Goal: Contribute content: Add original content to the website for others to see

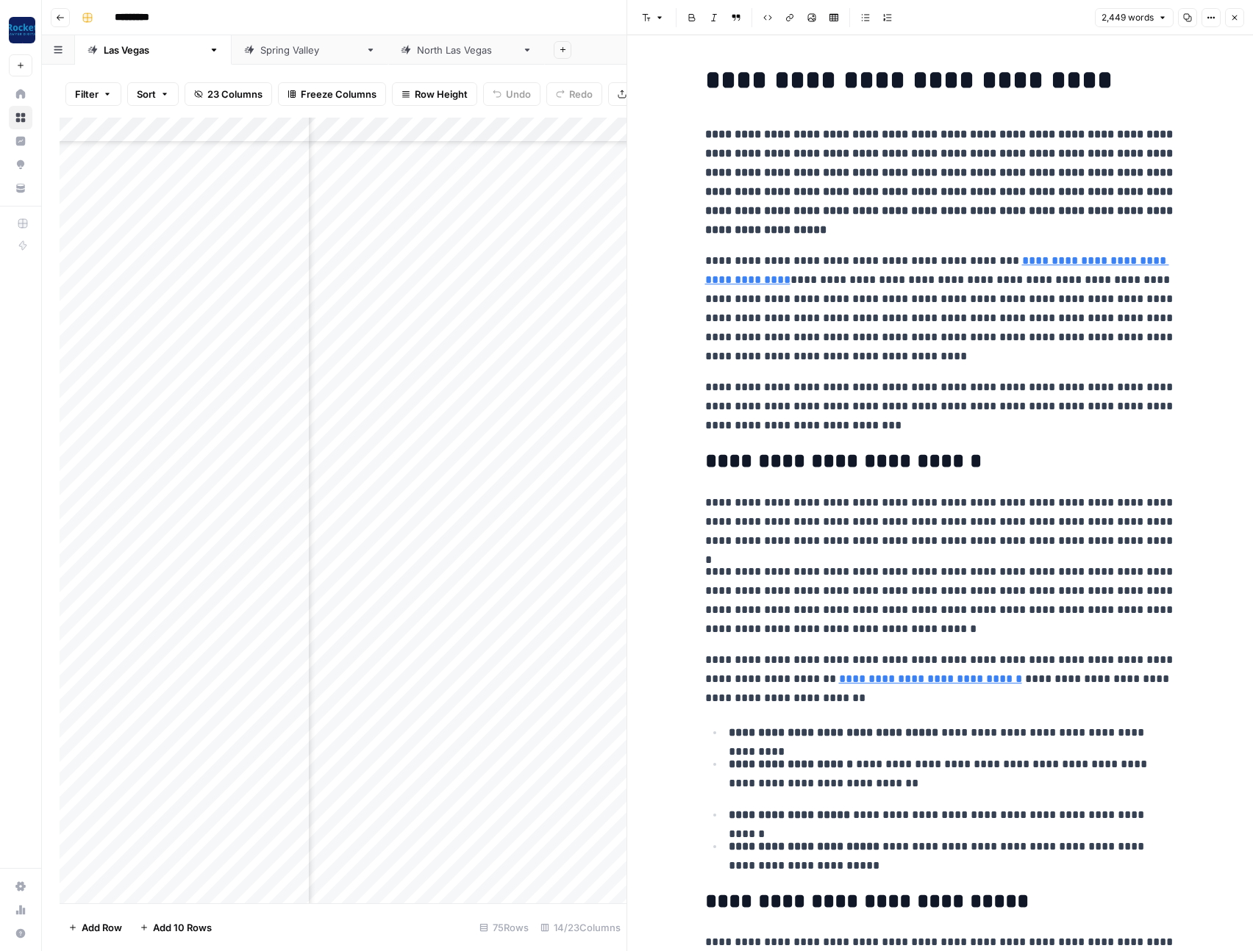
scroll to position [1137, 765]
click at [1239, 16] on button "Close" at bounding box center [1234, 17] width 19 height 19
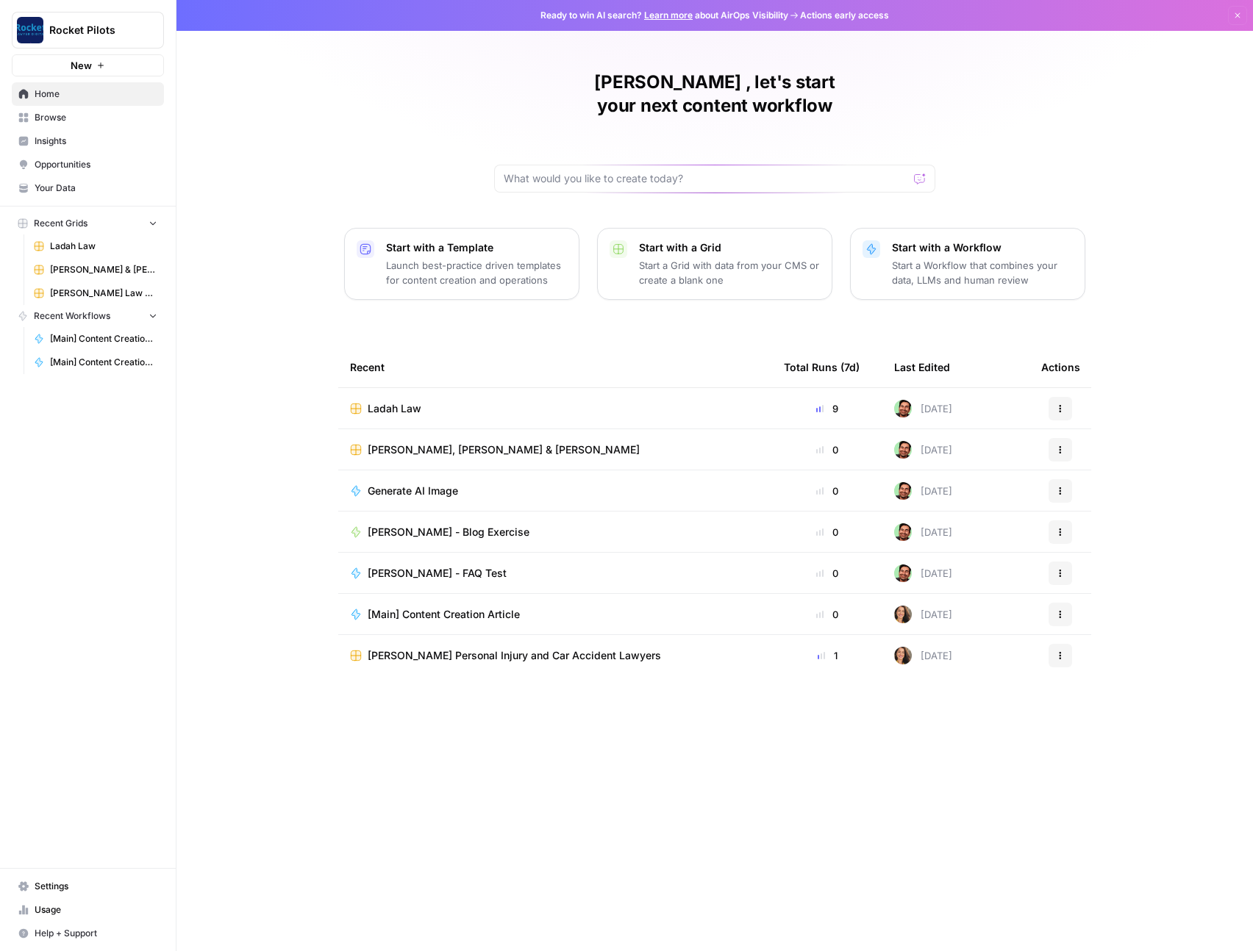
click at [69, 244] on span "Ladah Law" at bounding box center [103, 246] width 107 height 13
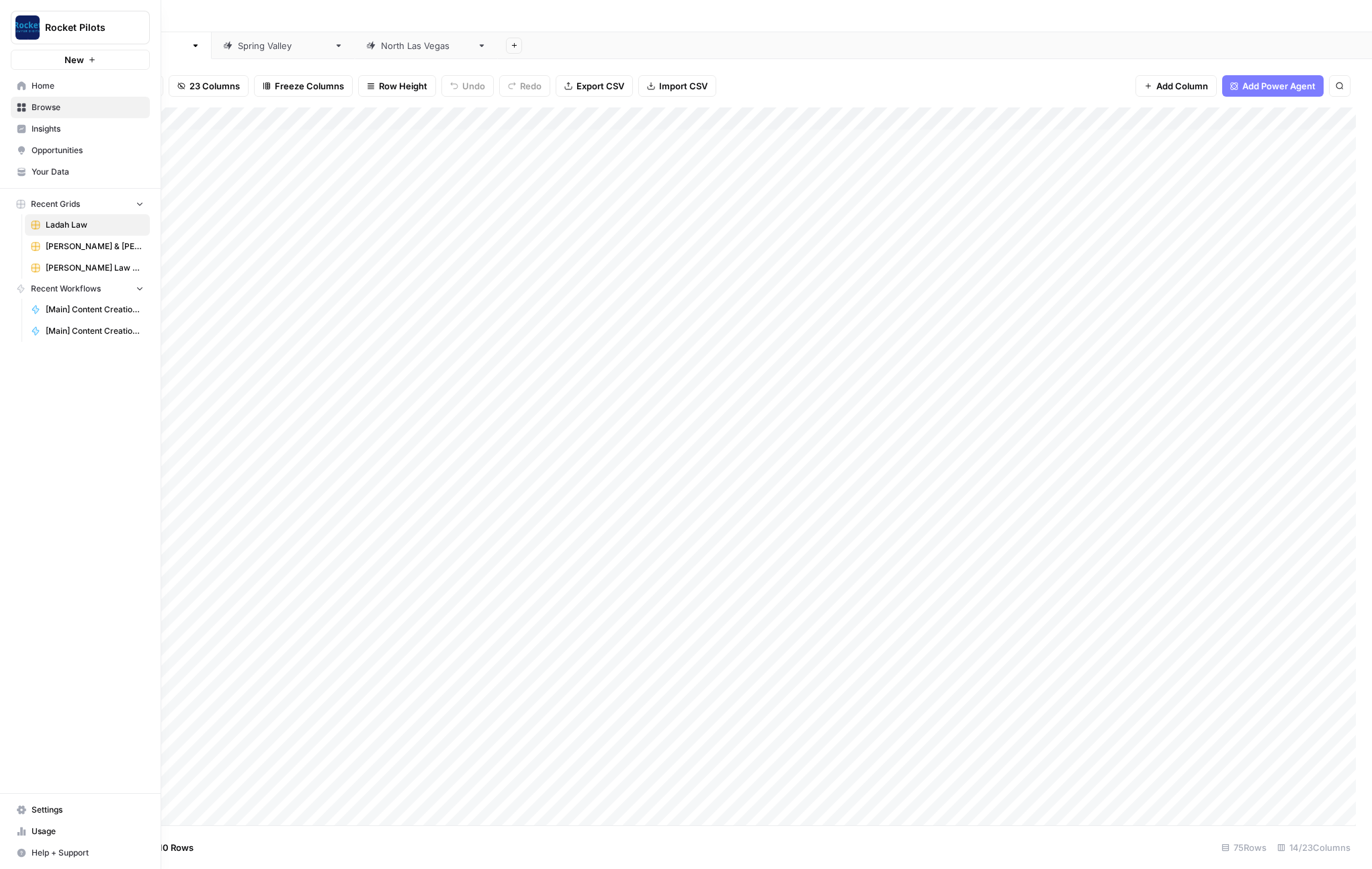
click at [62, 171] on span "Your Data" at bounding box center [88, 172] width 112 height 12
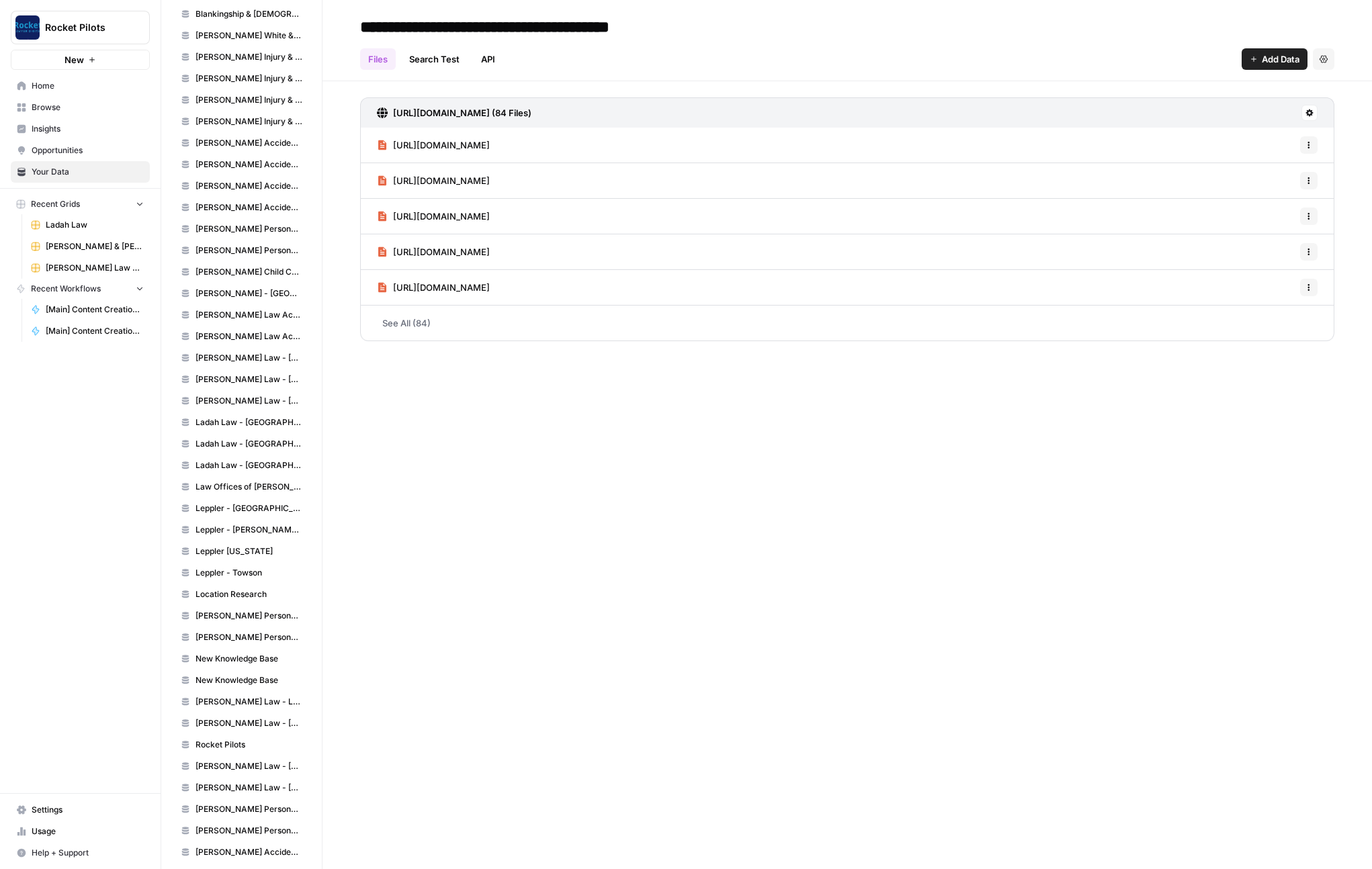
scroll to position [949, 0]
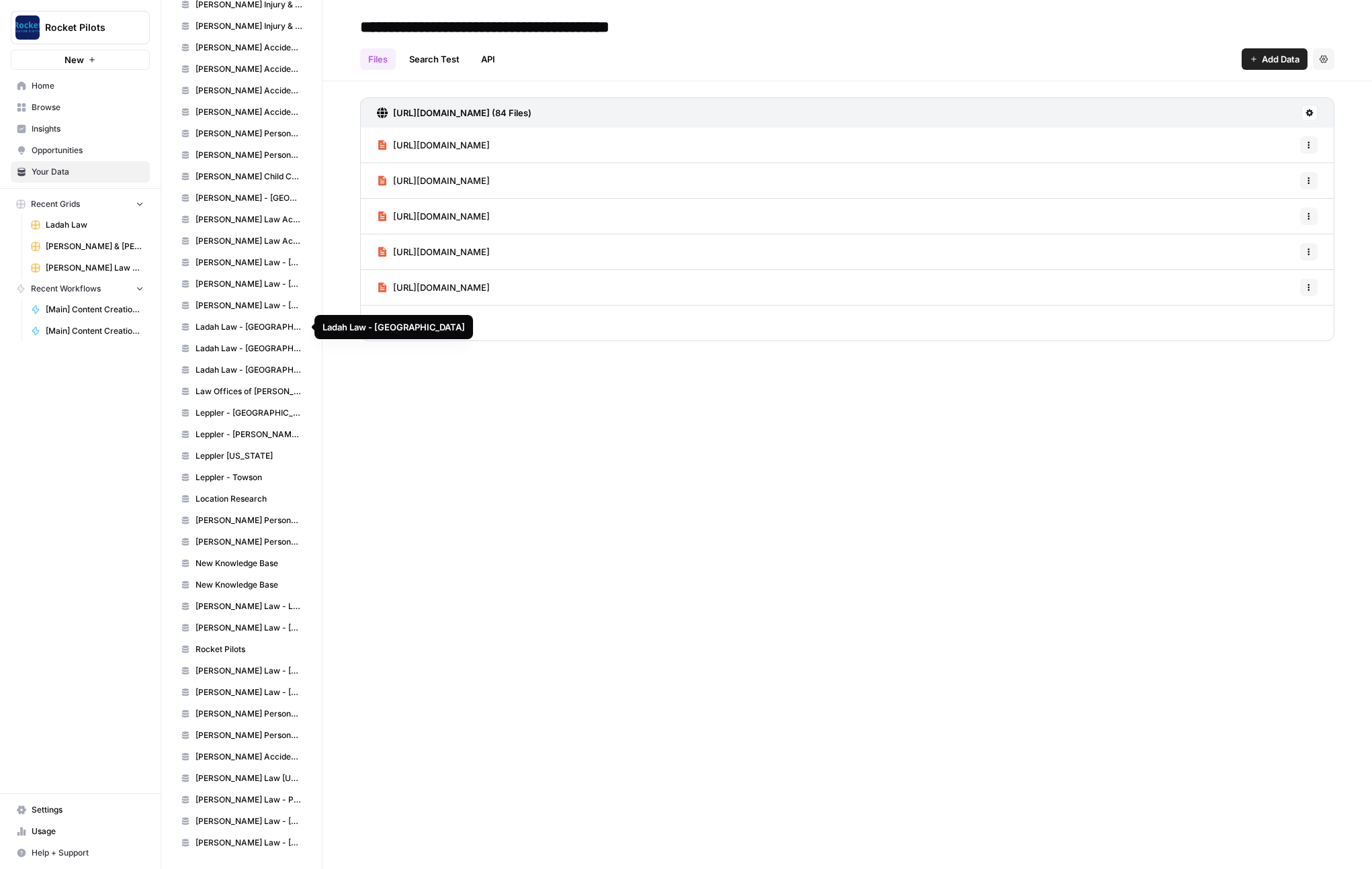
click at [235, 330] on span "Ladah Law - Las Vegas" at bounding box center [249, 326] width 107 height 12
click at [1144, 59] on span "Add Data" at bounding box center [1281, 58] width 37 height 14
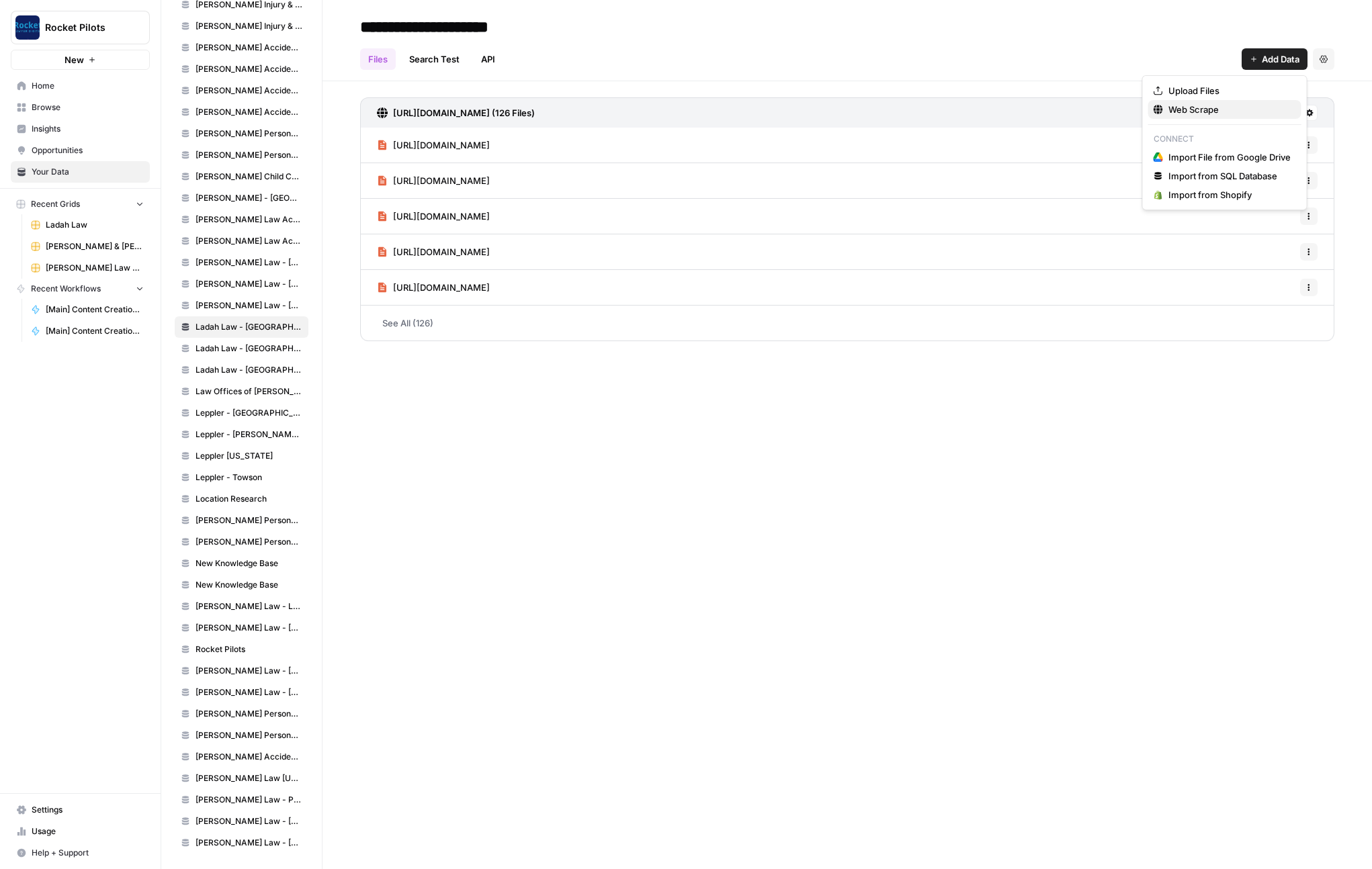
click at [1144, 113] on span "Web Scrape" at bounding box center [1230, 109] width 122 height 14
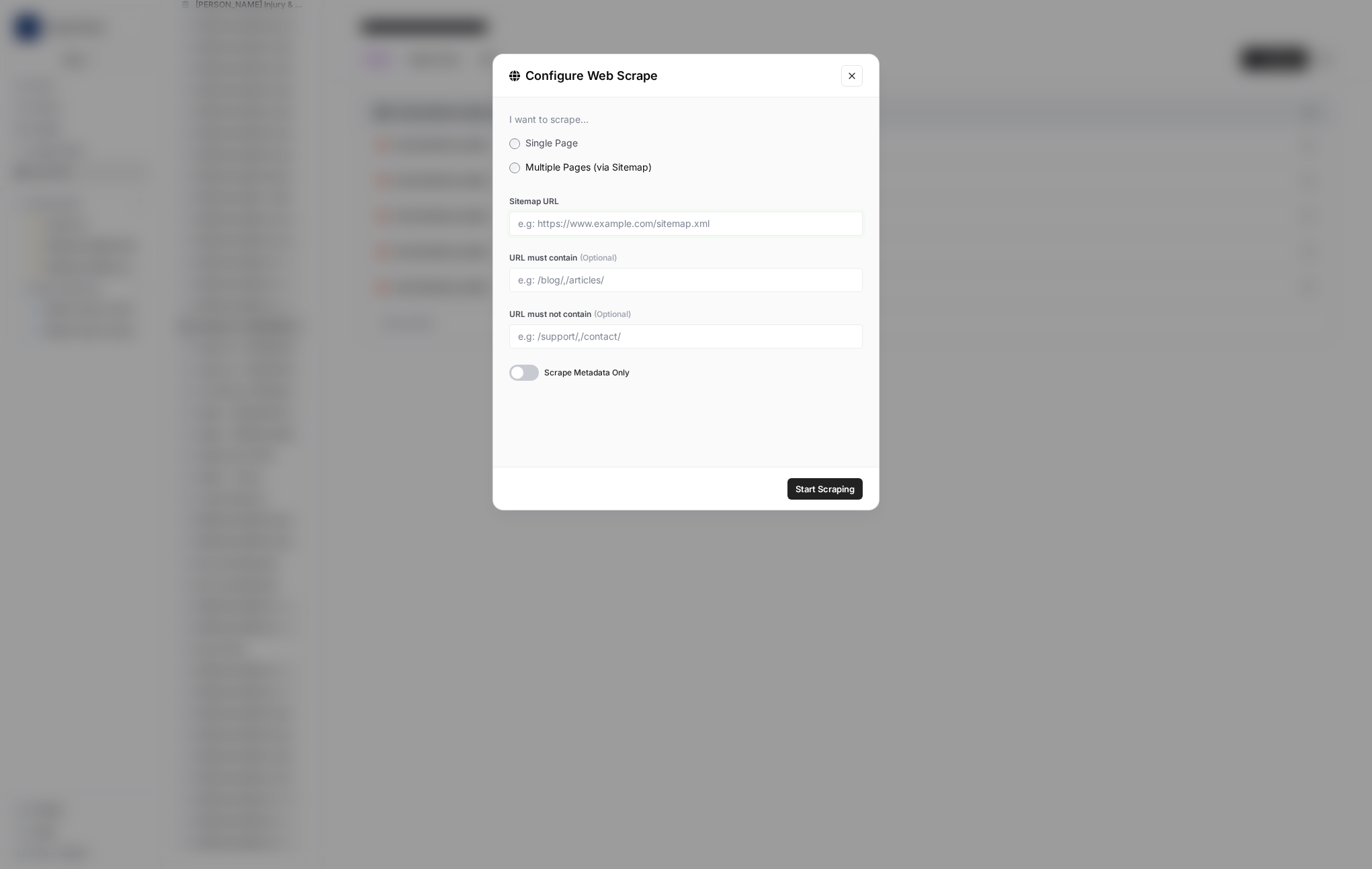
click at [586, 222] on input "Sitemap URL" at bounding box center [686, 223] width 336 height 12
click at [604, 210] on div "Sitemap URL" at bounding box center [686, 216] width 354 height 40
click at [633, 281] on input "URL must contain (Optional)" at bounding box center [686, 280] width 336 height 12
paste input "/personal-injury-resources/"
type input "/personal-injury-resources/"
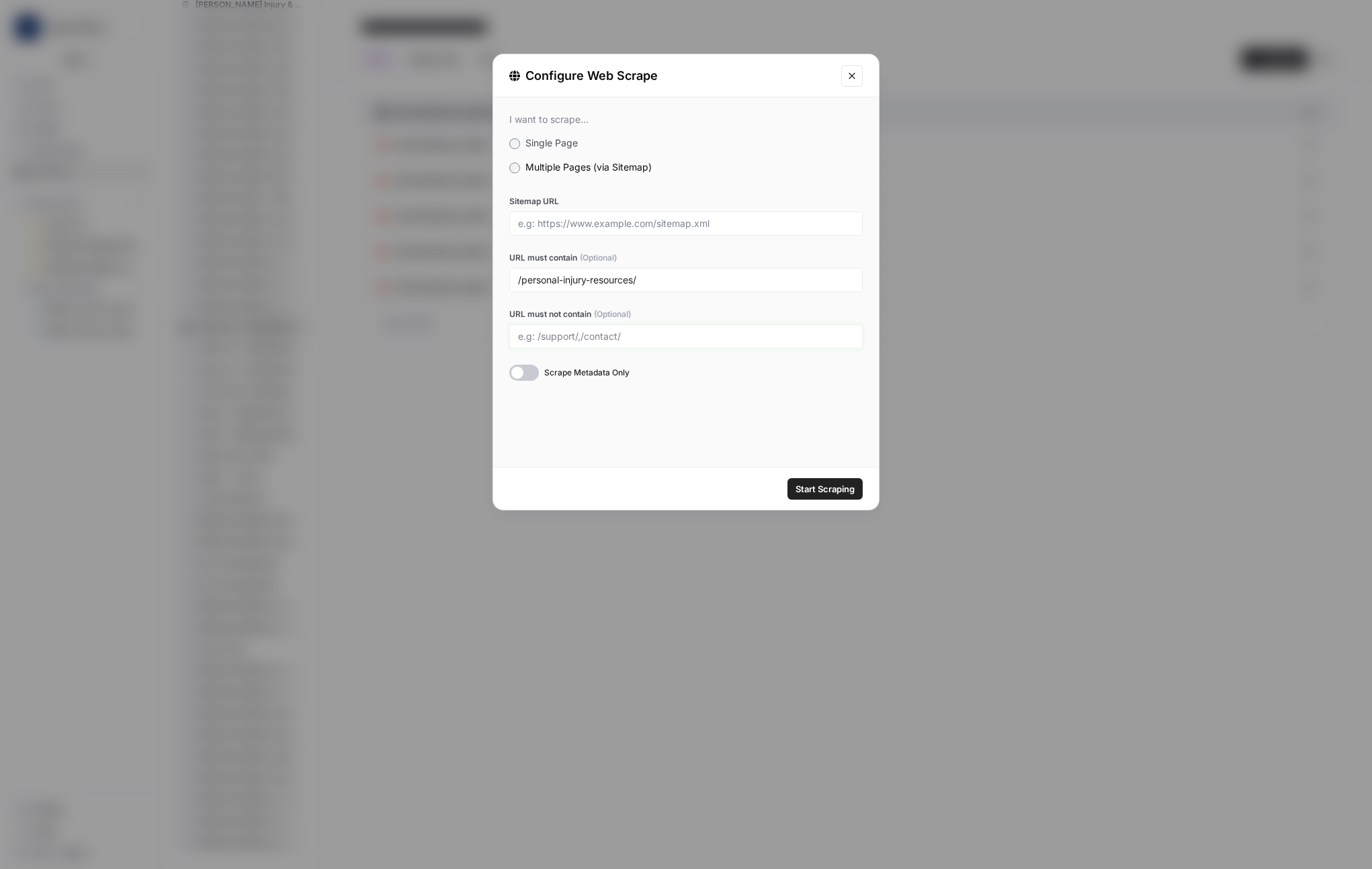
click at [623, 333] on input "URL must not contain (Optional)" at bounding box center [686, 336] width 336 height 12
type input "/blog/"
paste input "/blog/"
type input "/blog/,"
click at [684, 221] on input "Sitemap URL" at bounding box center [686, 223] width 336 height 12
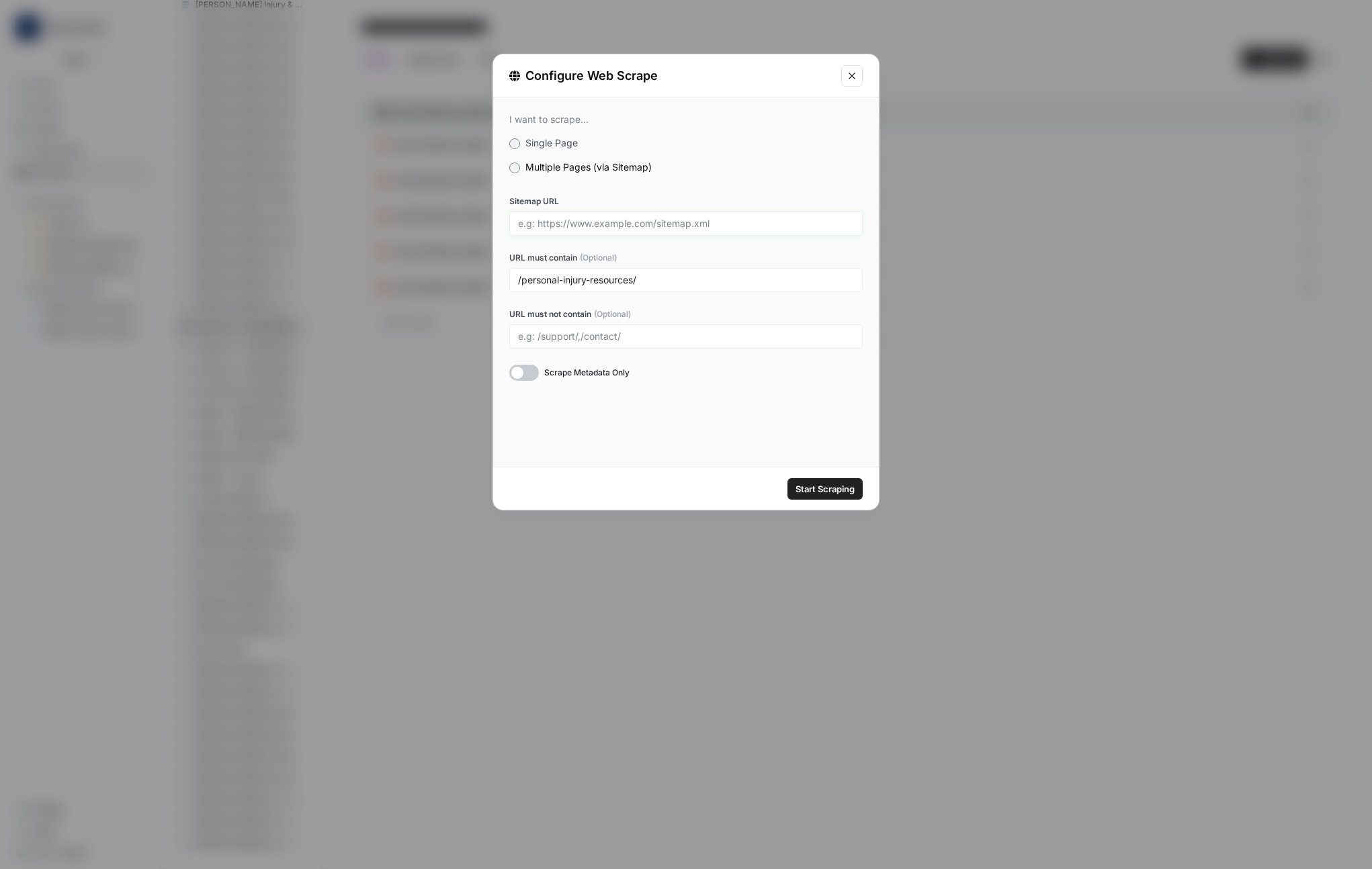
paste input "https://www.ladahlaw.com/page-sitemap.xml"
type input "https://www.ladahlaw.com/page-sitemap.xml"
click at [516, 375] on div at bounding box center [524, 373] width 29 height 16
click at [661, 284] on input "/personal-injury-resources/" at bounding box center [686, 280] width 336 height 12
click at [818, 493] on span "Start Scraping" at bounding box center [824, 489] width 59 height 14
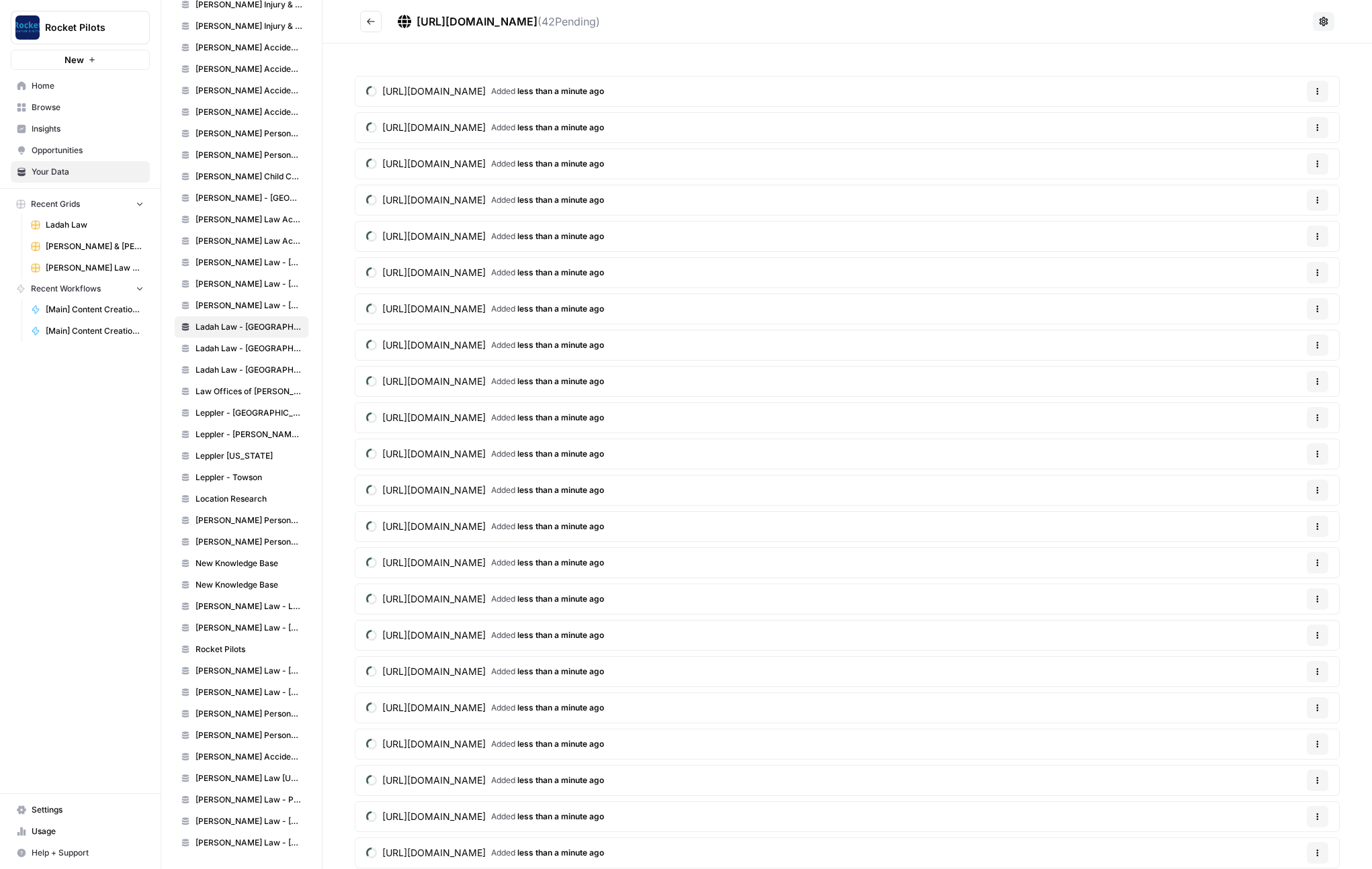
click at [372, 22] on icon "Go back" at bounding box center [370, 21] width 8 height 6
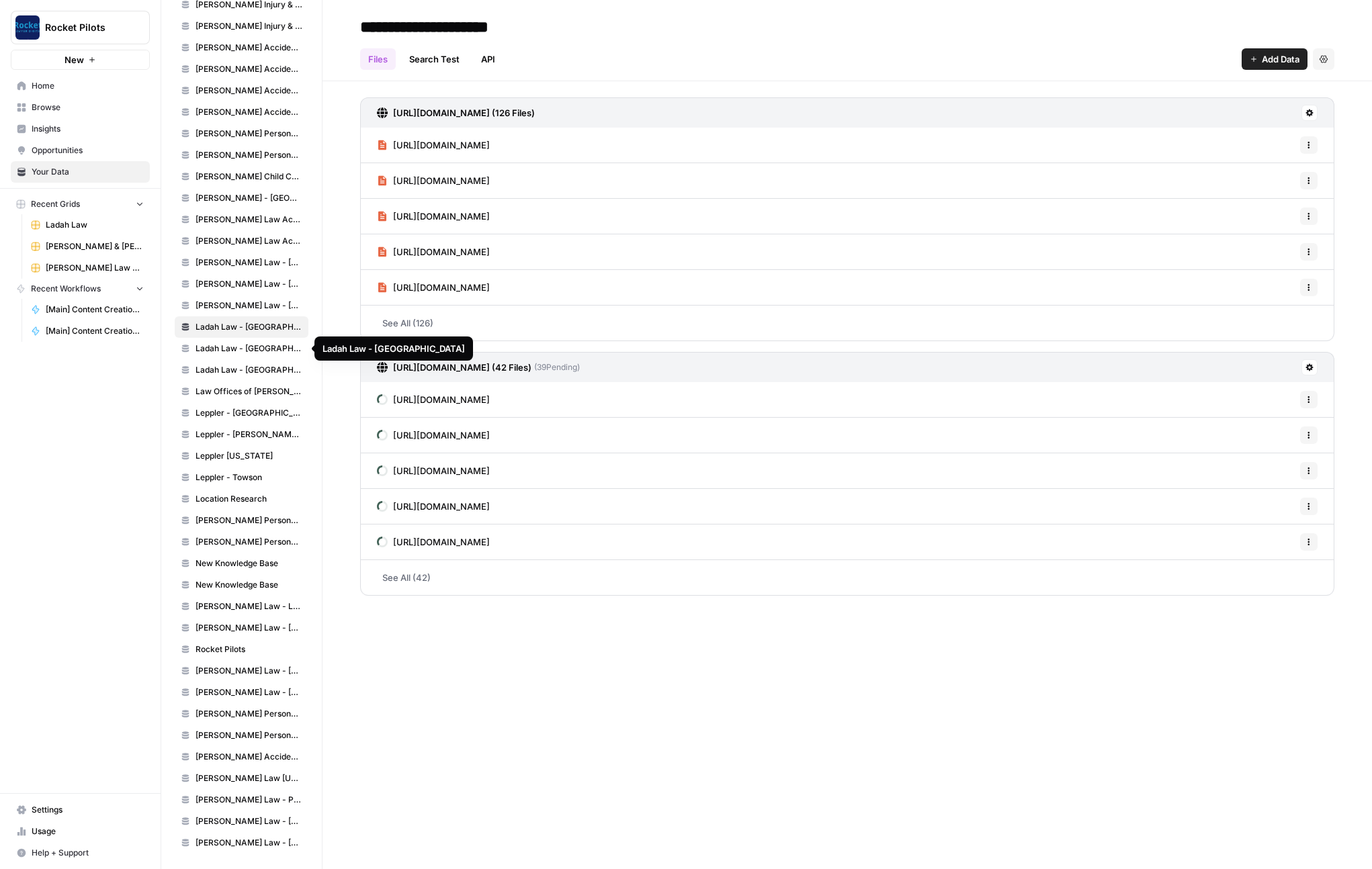
click at [223, 346] on span "Ladah Law - North Las Vegas" at bounding box center [249, 348] width 107 height 12
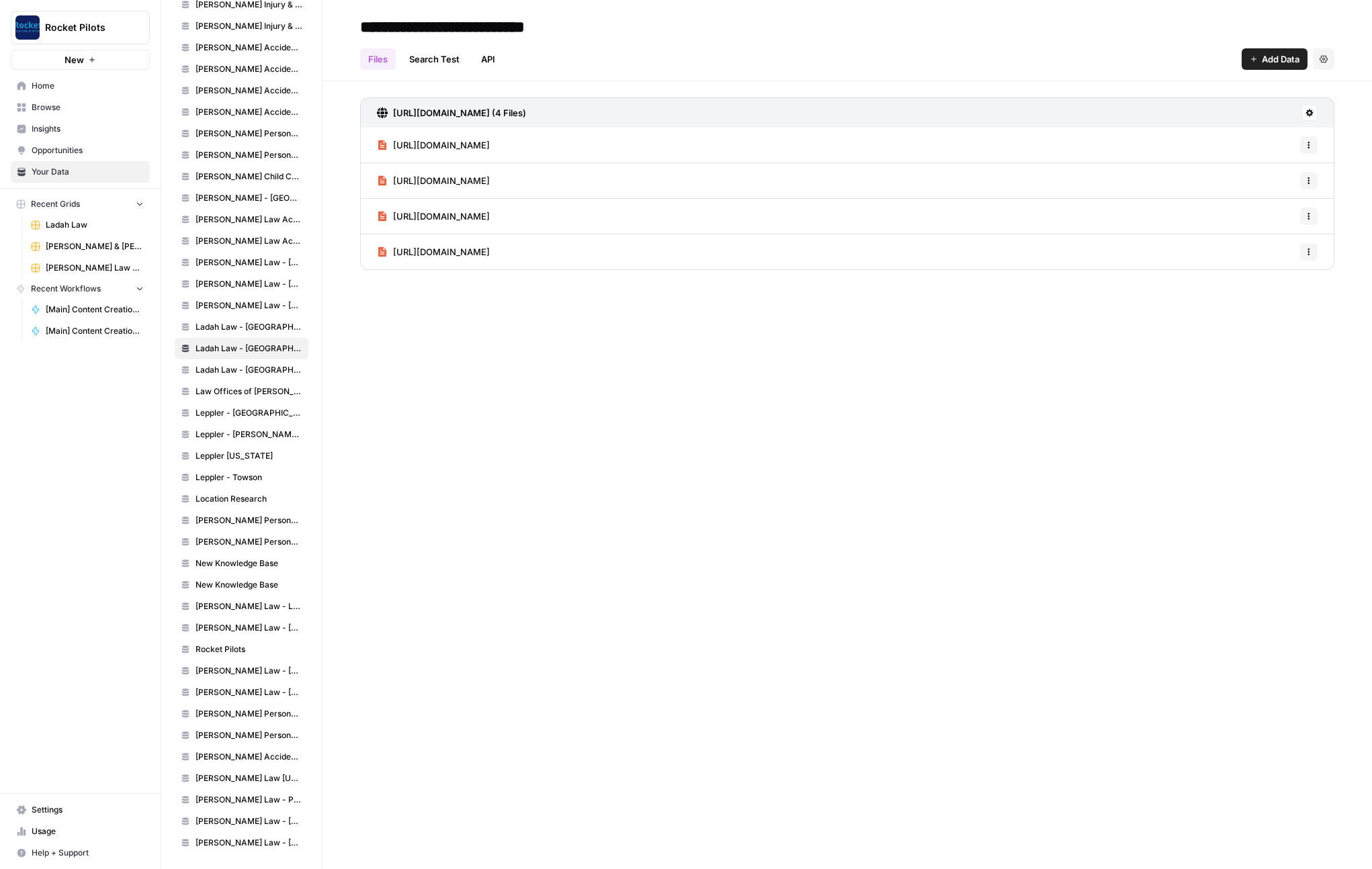
click at [1144, 58] on icon "button" at bounding box center [1254, 58] width 8 height 8
click at [1144, 113] on span "Web Scrape" at bounding box center [1230, 109] width 122 height 14
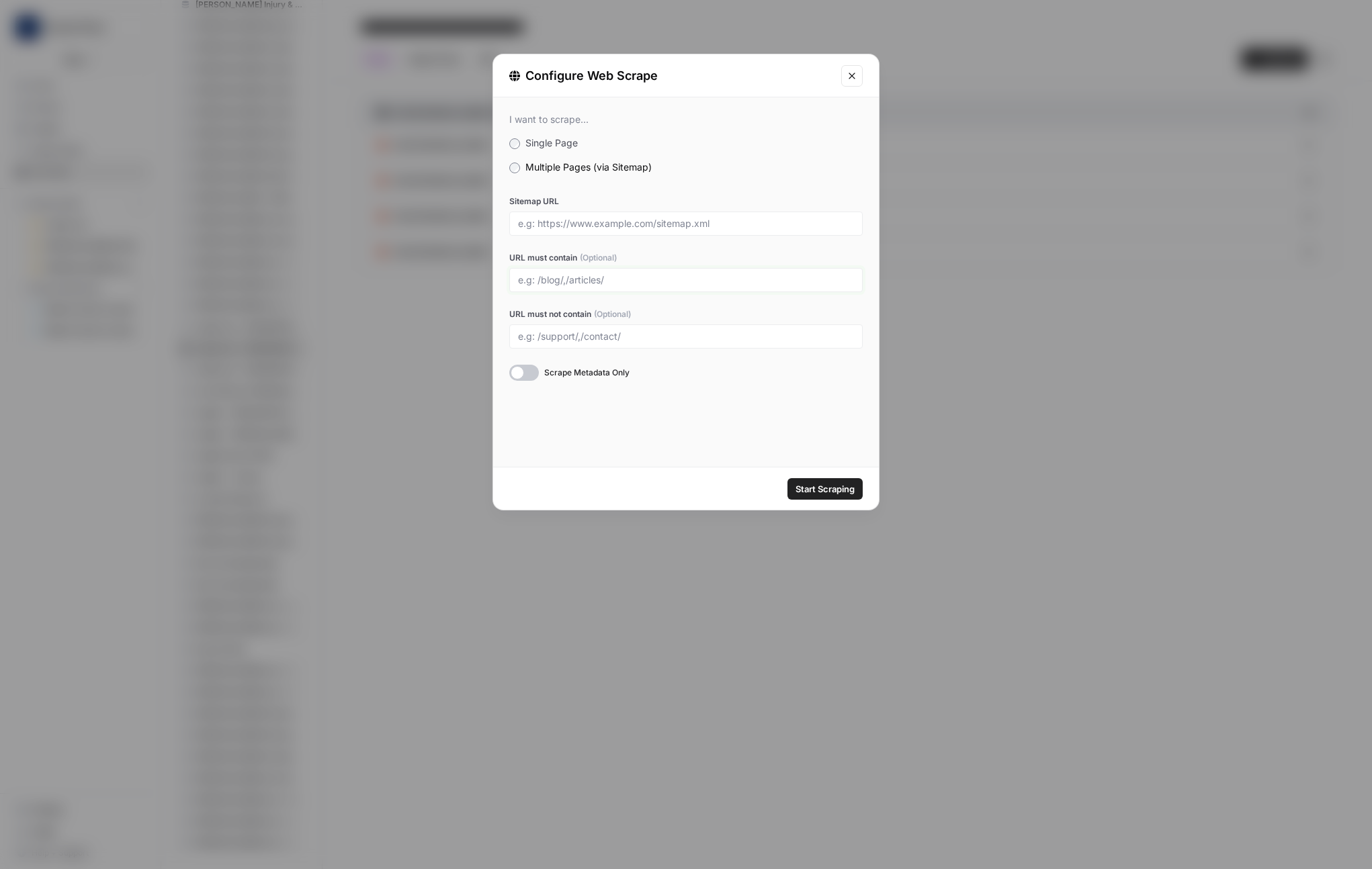
click at [644, 282] on input "URL must contain (Optional)" at bounding box center [686, 280] width 336 height 12
paste input "/personal-injury-resources/"
type input "/personal-injury-resources/"
click at [664, 227] on input "Sitemap URL" at bounding box center [686, 223] width 336 height 12
paste input "https://www.ladahlaw.com/page-sitemap.xml"
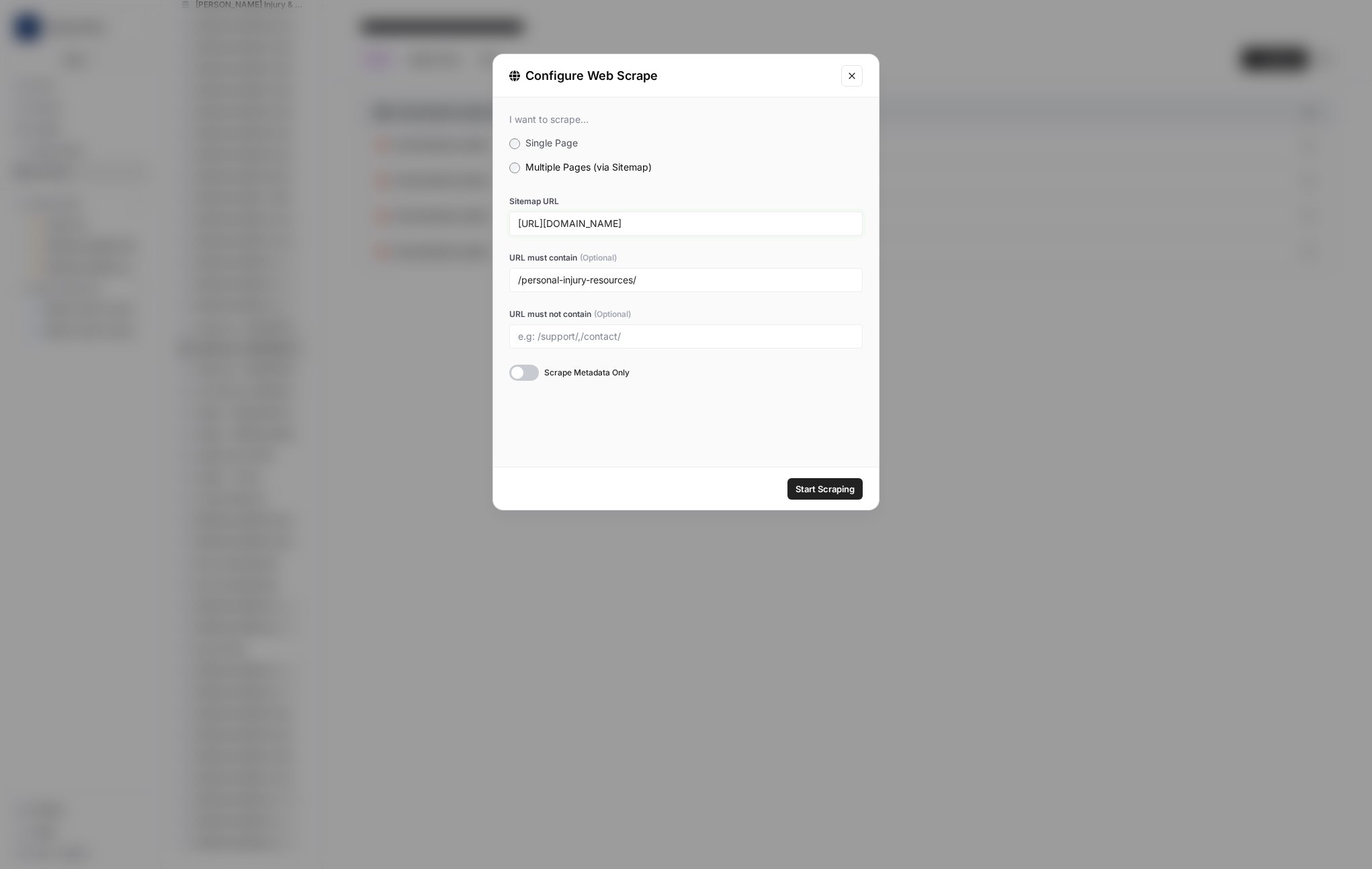
type input "https://www.ladahlaw.com/page-sitemap.xml"
click at [626, 283] on input "/personal-injury-resources/" at bounding box center [686, 280] width 336 height 12
click at [514, 379] on div at bounding box center [524, 373] width 29 height 16
click at [817, 491] on span "Start Scraping" at bounding box center [824, 489] width 59 height 14
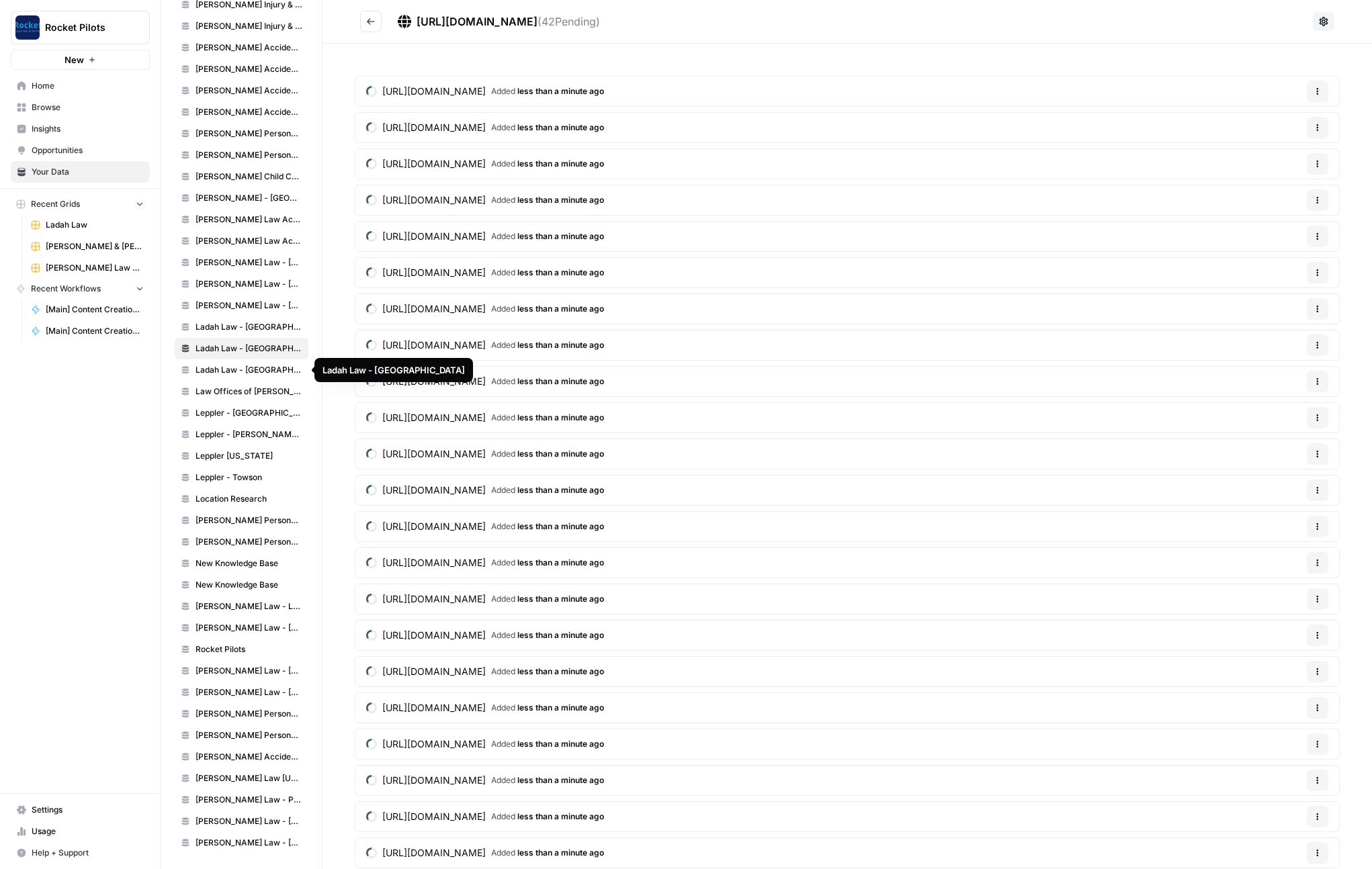
click at [238, 366] on span "Ladah Law - Spring Valley" at bounding box center [249, 369] width 107 height 12
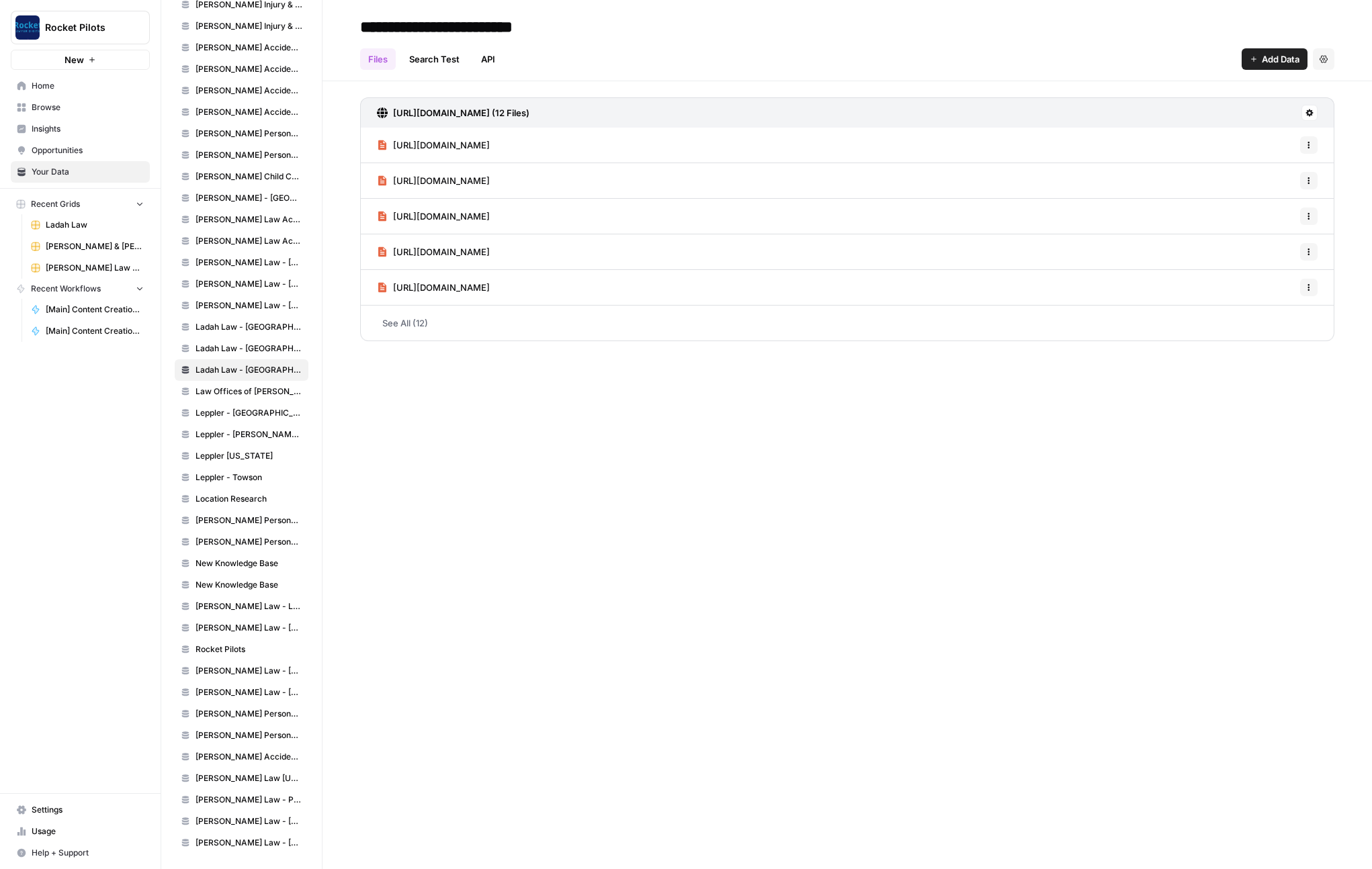
click at [1144, 55] on span "Add Data" at bounding box center [1281, 58] width 37 height 14
click at [1144, 109] on span "Web Scrape" at bounding box center [1230, 109] width 122 height 14
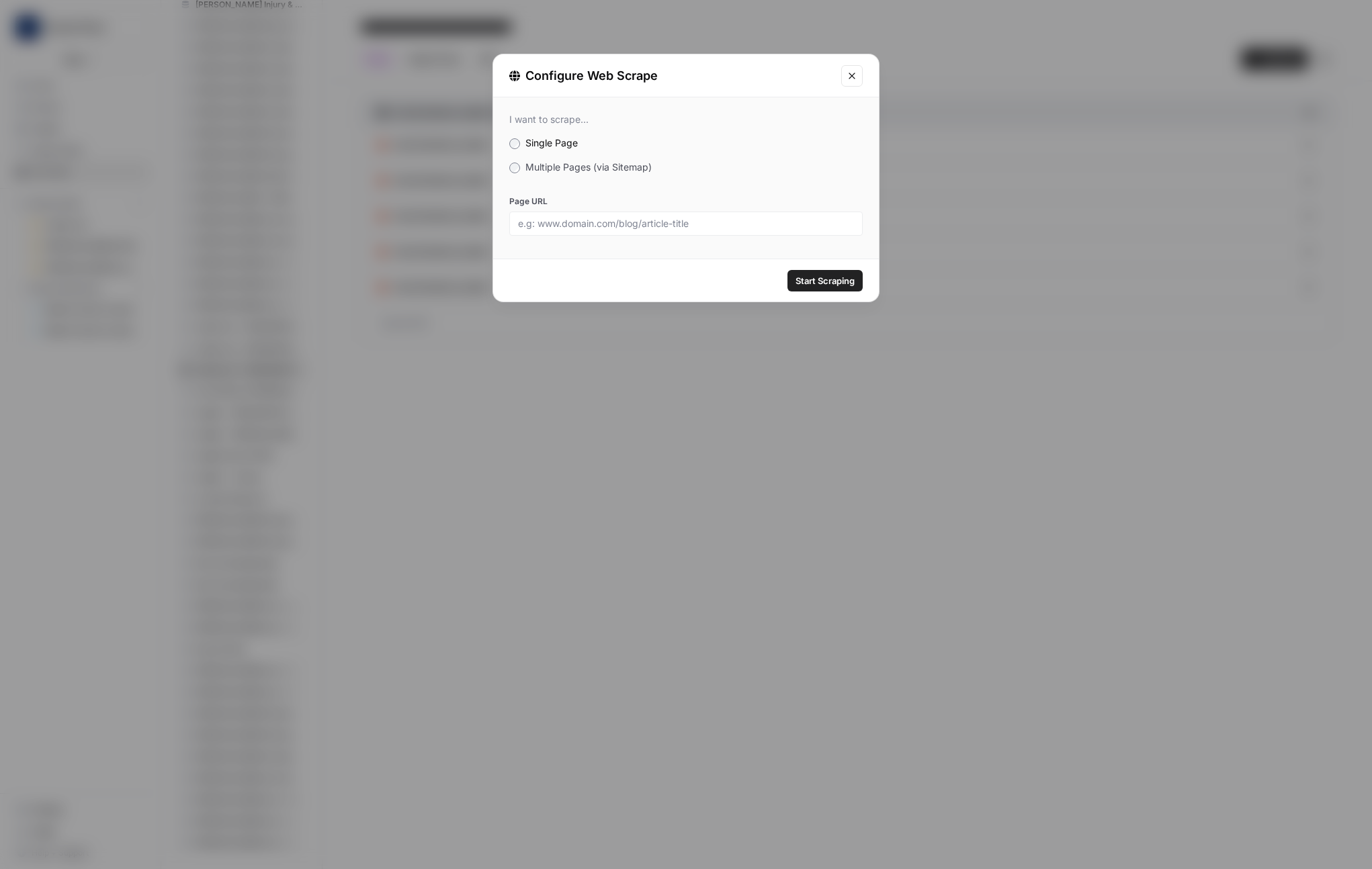
click at [536, 167] on span "Multiple Pages (via Sitemap)" at bounding box center [589, 166] width 126 height 11
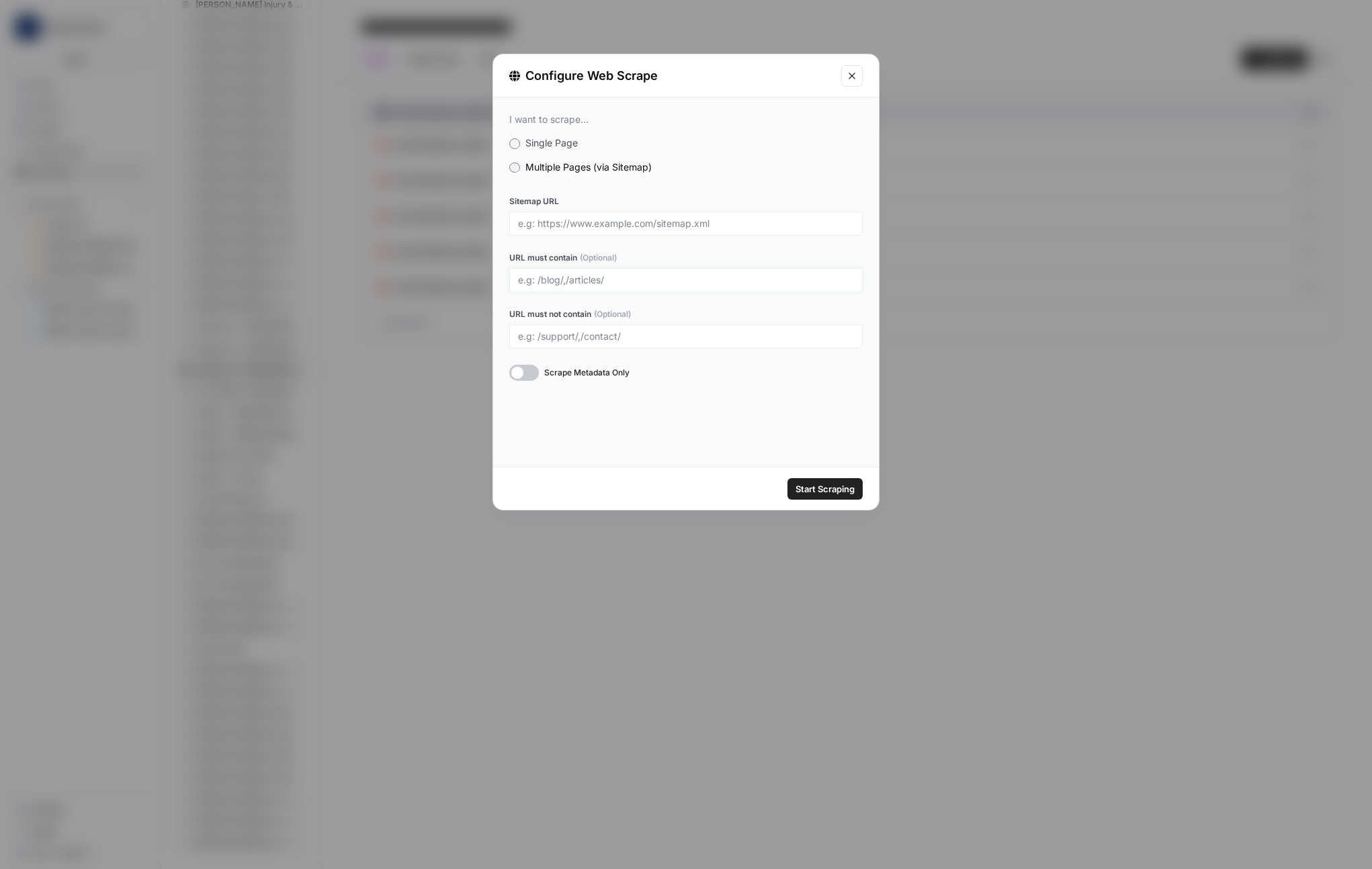
click at [578, 275] on input "URL must contain (Optional)" at bounding box center [686, 280] width 336 height 12
paste input "/personal-injury-resources/"
type input "/personal-injury-resources/"
click at [643, 217] on div at bounding box center [686, 224] width 354 height 24
click at [644, 223] on input "Sitemap URL" at bounding box center [686, 223] width 336 height 12
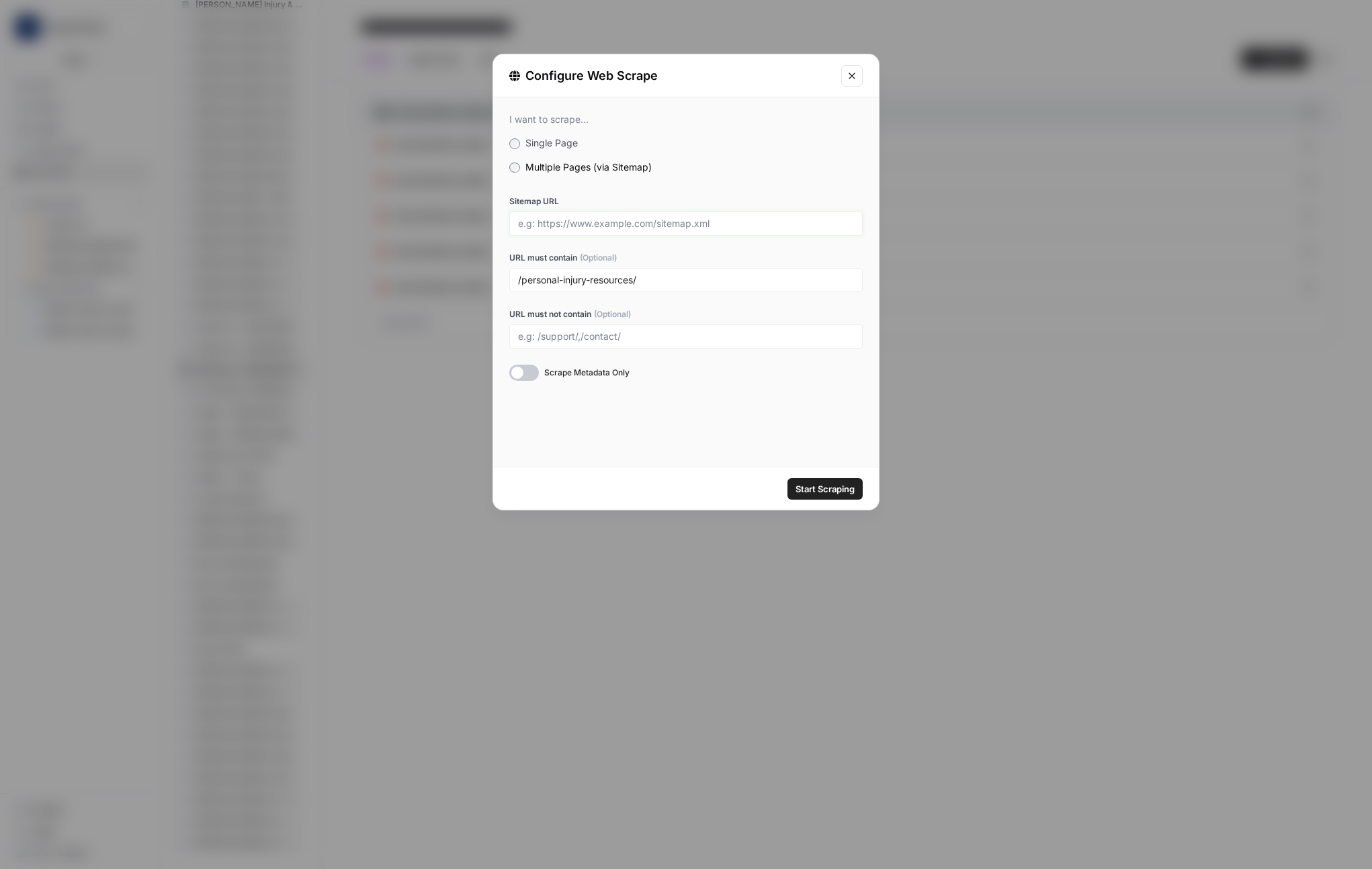
paste input "https://www.ladahlaw.com/page-sitemap.xml"
type input "https://www.ladahlaw.com/page-sitemap.xml"
click at [560, 372] on span "Scrape Metadata Only" at bounding box center [587, 372] width 85 height 12
click at [832, 489] on span "Start Scraping" at bounding box center [824, 489] width 59 height 14
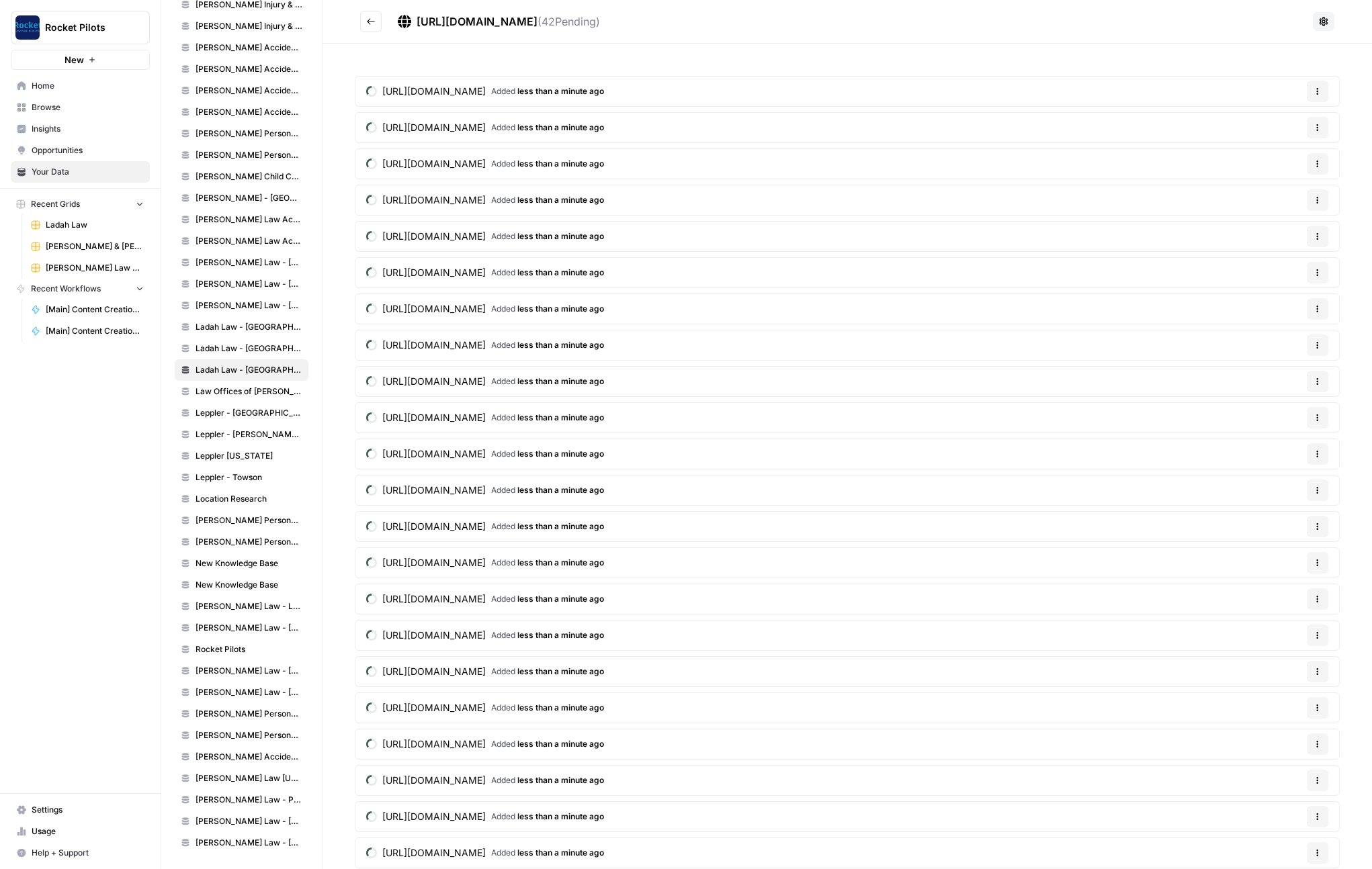
click at [368, 22] on icon "Go back" at bounding box center [370, 21] width 8 height 6
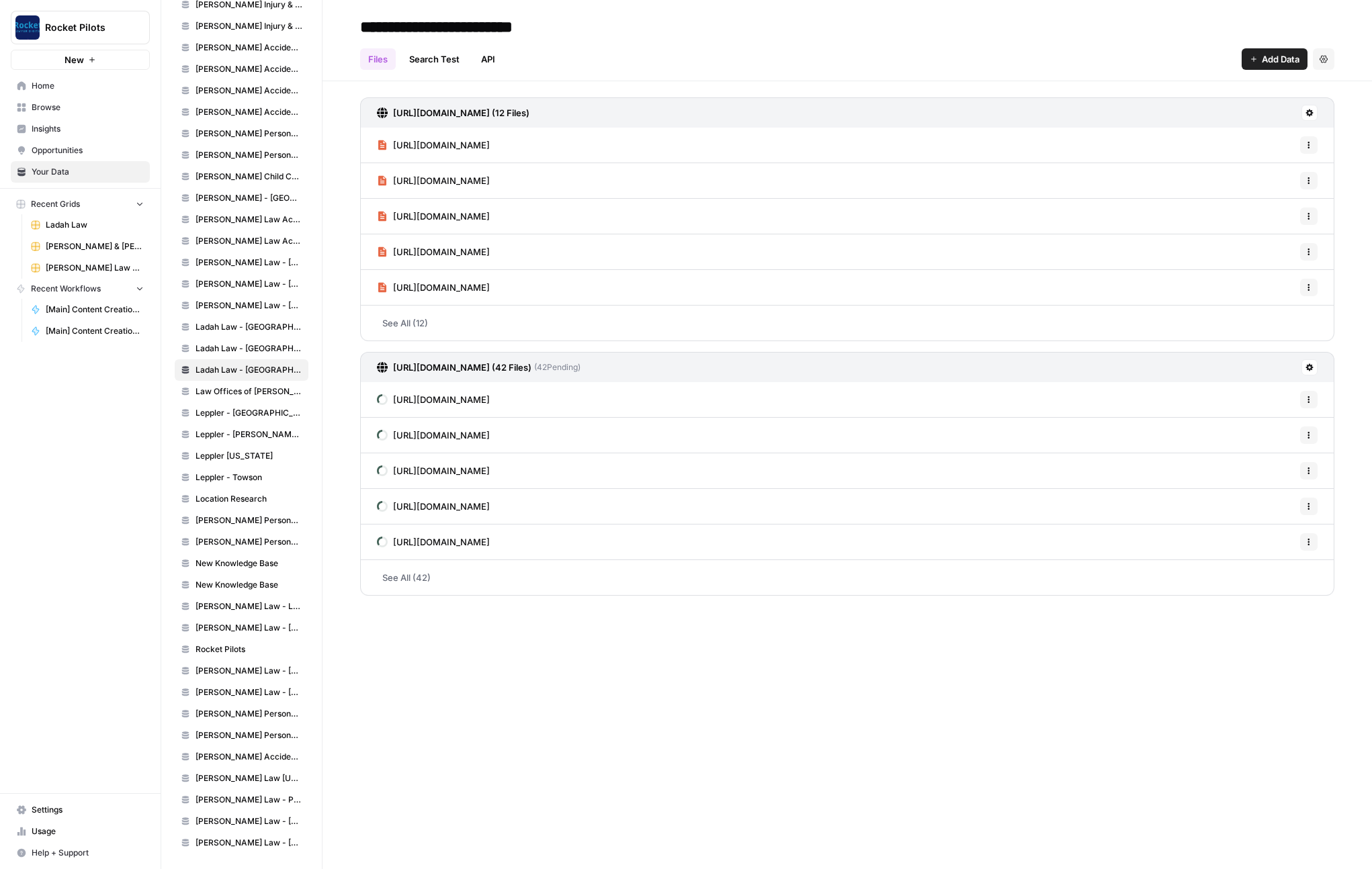
click at [45, 833] on span "Usage" at bounding box center [88, 832] width 112 height 12
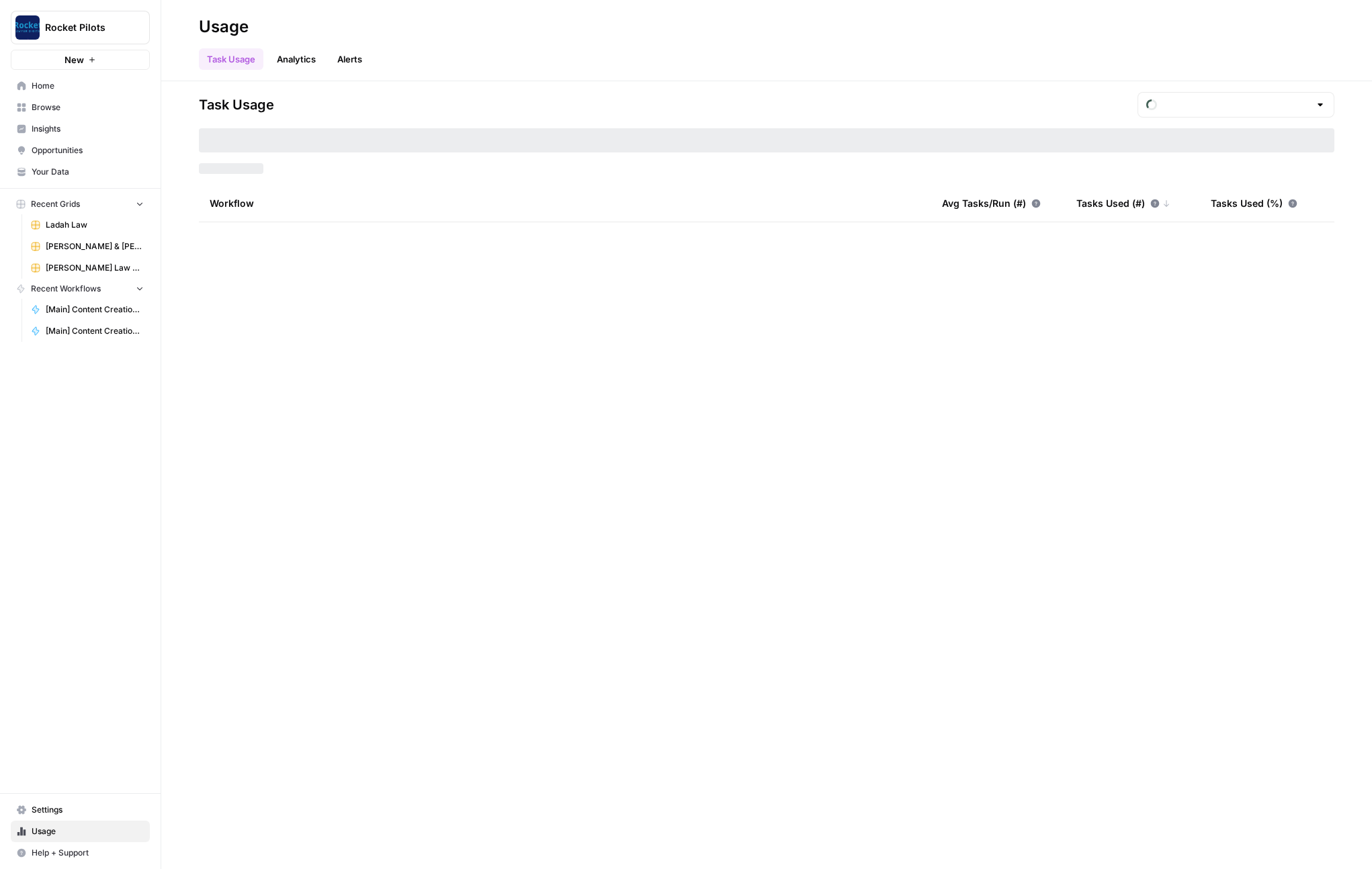
type input "September Tasks"
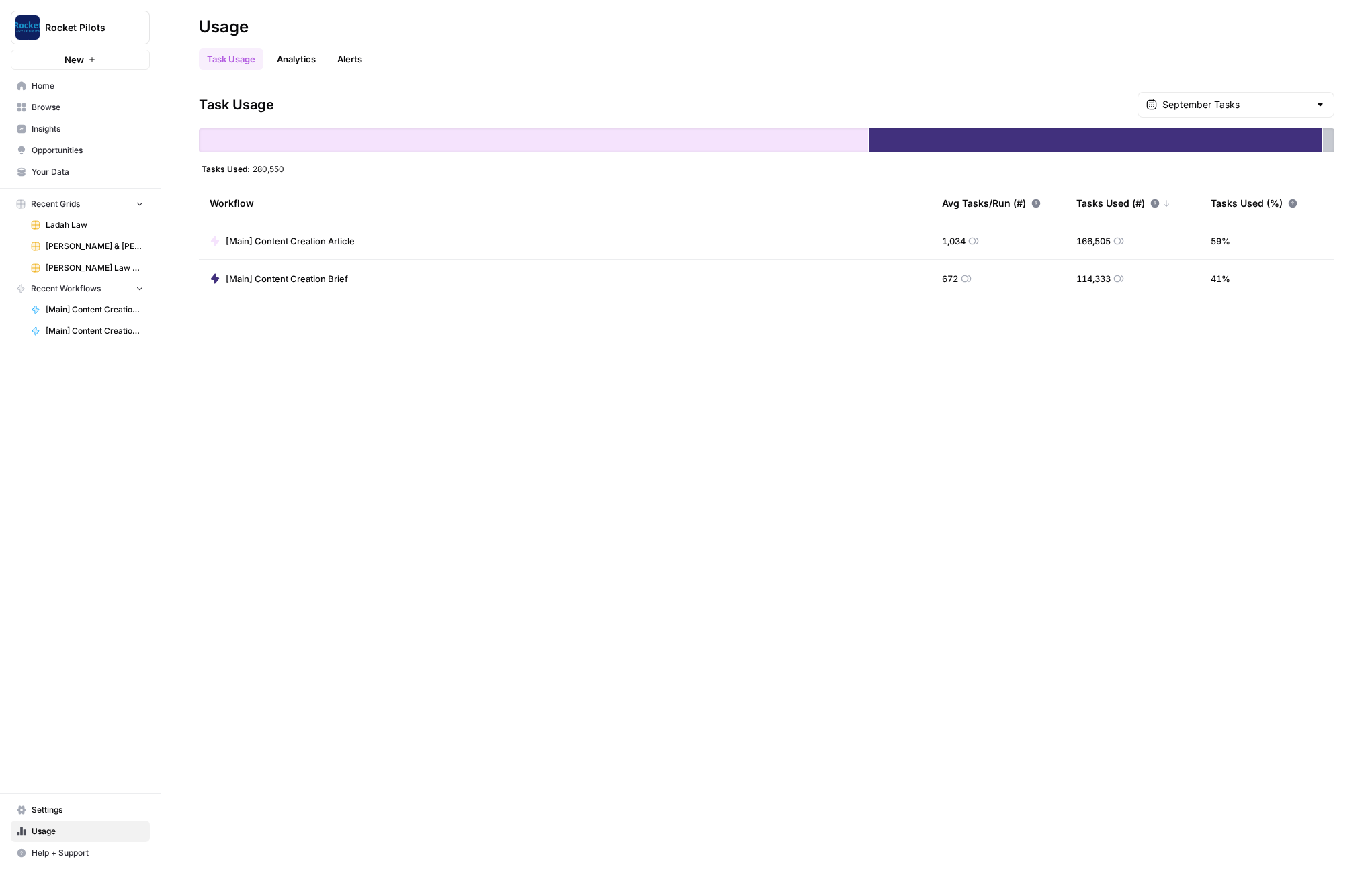
click at [64, 115] on link "Browse" at bounding box center [80, 108] width 139 height 22
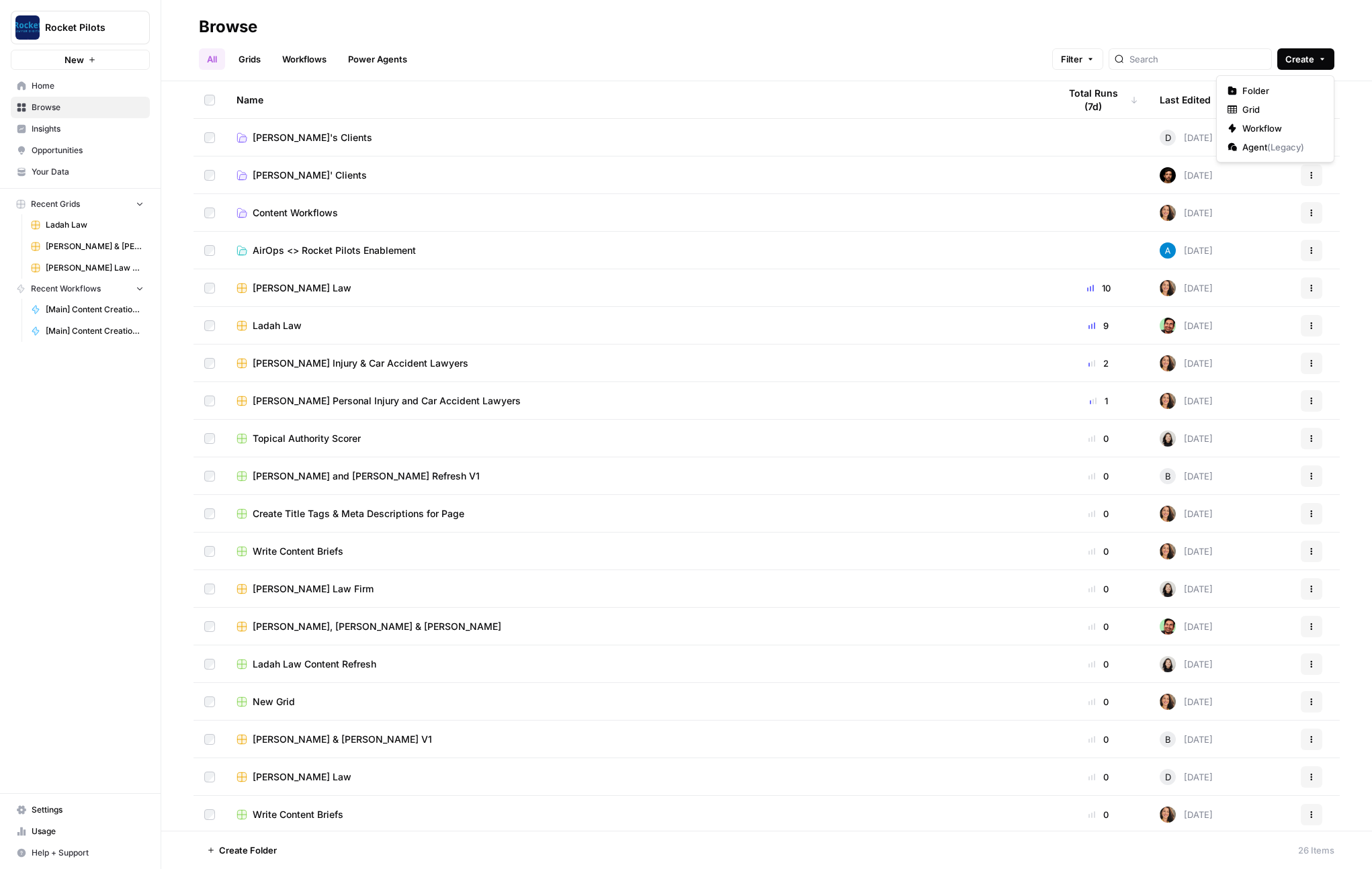
click at [1144, 56] on button "Create" at bounding box center [1306, 59] width 57 height 22
click at [750, 38] on div "All Grids Workflows Power Agents Filter Create" at bounding box center [767, 53] width 1136 height 32
click at [458, 623] on div "Breakstone, White & Gluck" at bounding box center [637, 627] width 801 height 14
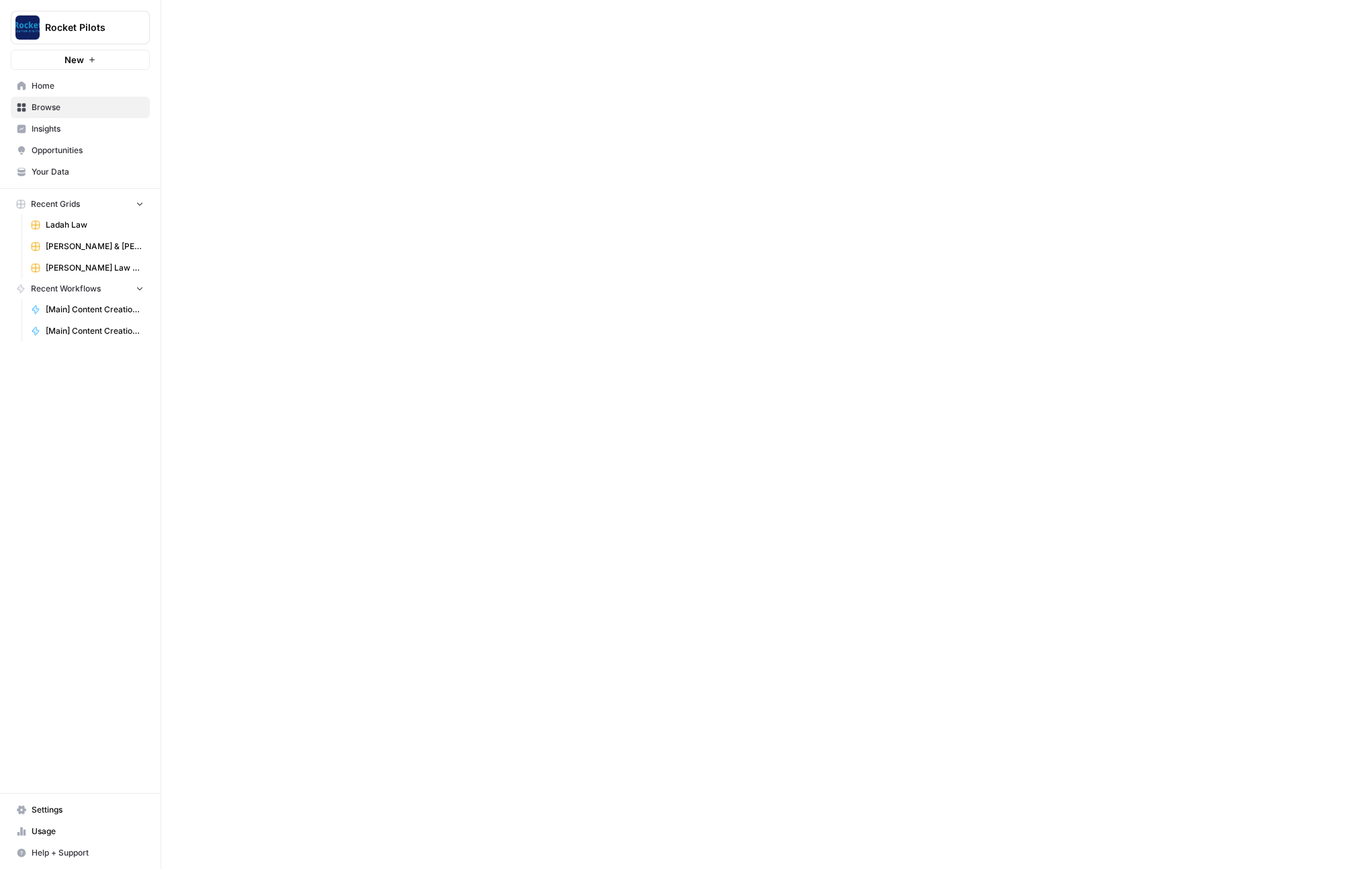
click at [458, 623] on div at bounding box center [766, 434] width 1211 height 869
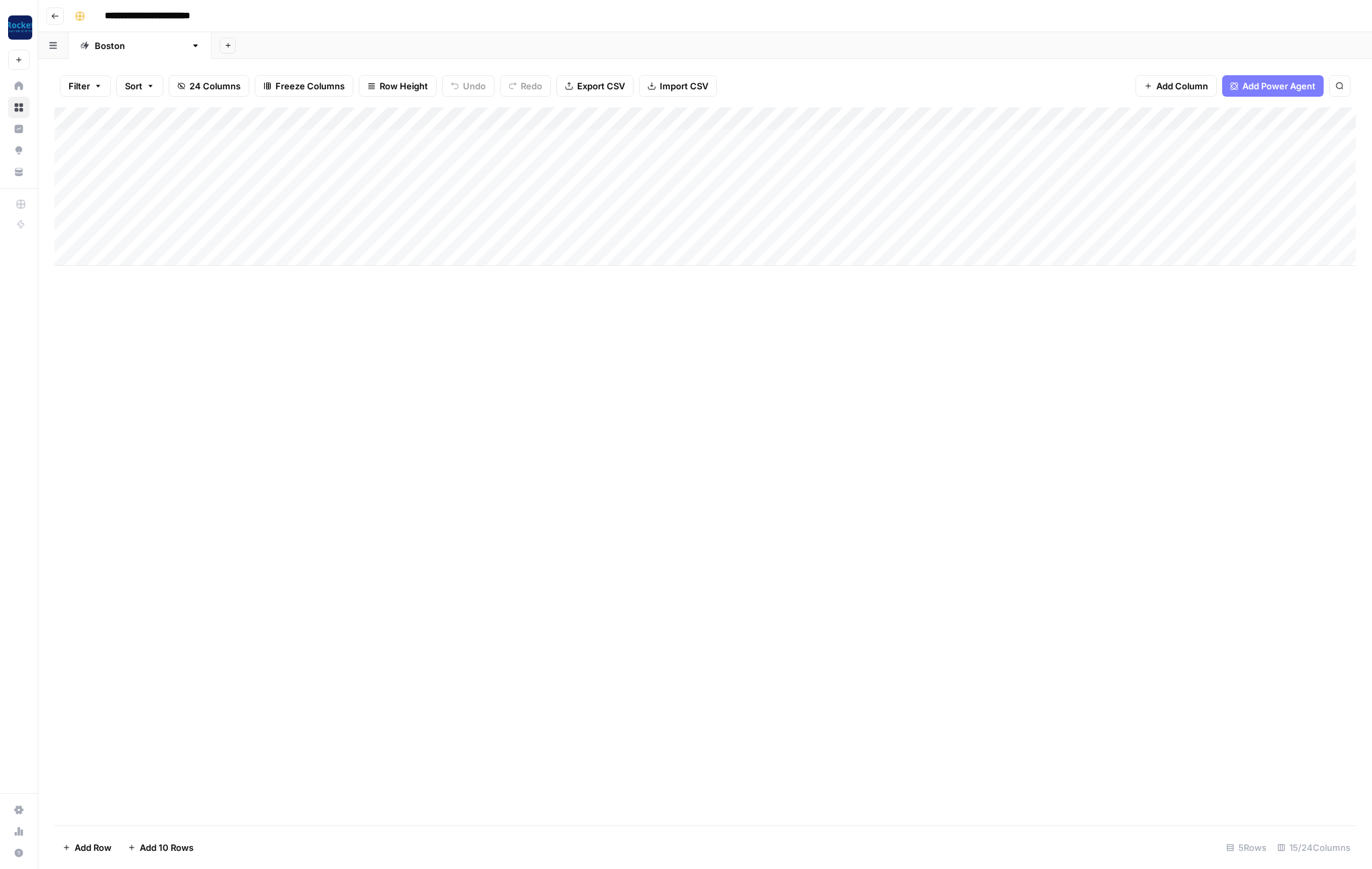
click at [196, 188] on div "Add Column" at bounding box center [706, 187] width 1302 height 159
click at [448, 371] on div "Add Column" at bounding box center [706, 467] width 1302 height 718
click at [1055, 164] on div "Add Column" at bounding box center [706, 187] width 1302 height 159
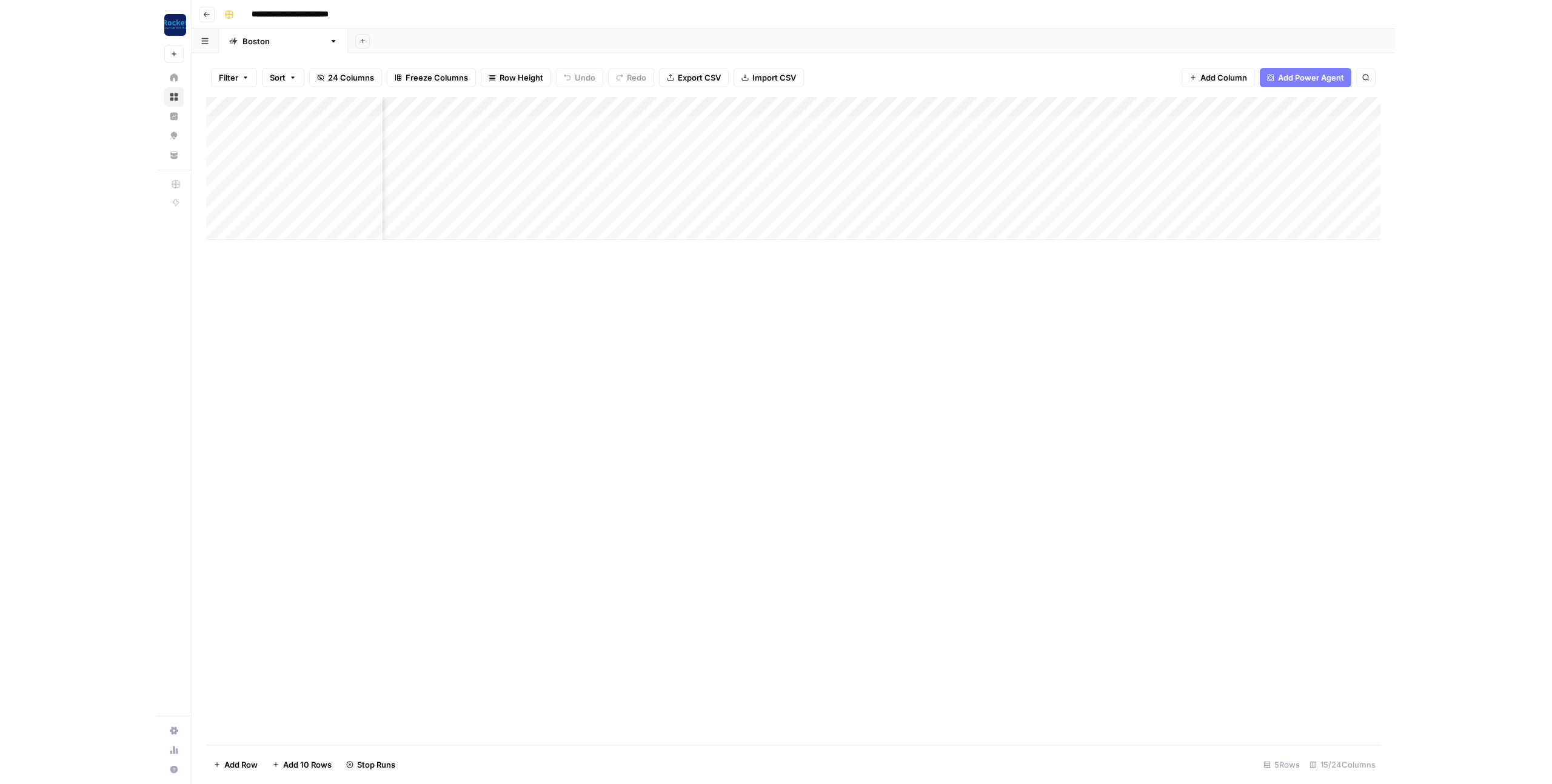
scroll to position [0, 219]
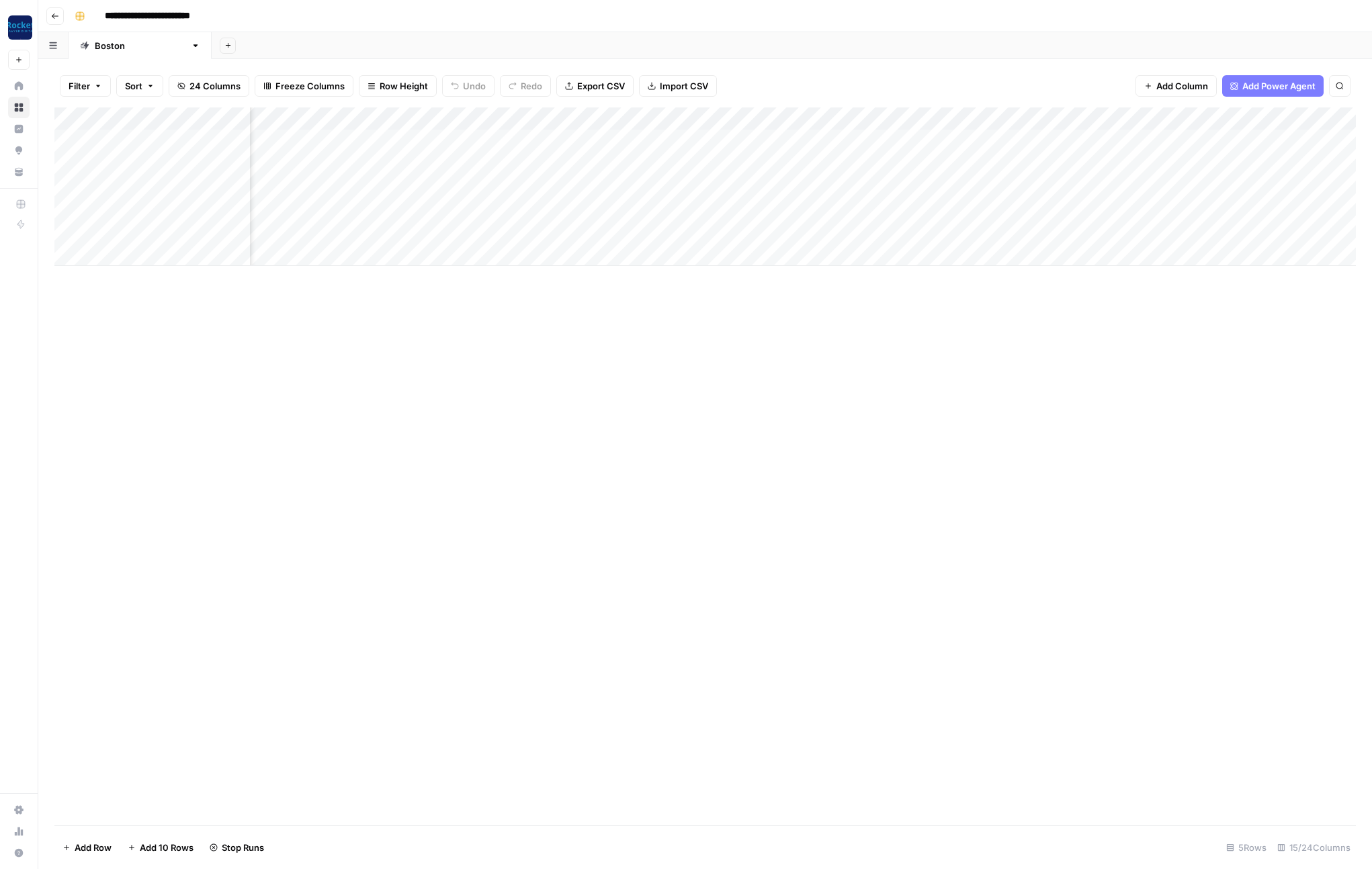
click at [159, 160] on div "Add Column" at bounding box center [706, 187] width 1302 height 159
click at [149, 162] on div "Add Column" at bounding box center [706, 187] width 1302 height 159
click at [617, 397] on div "Add Column" at bounding box center [706, 467] width 1302 height 718
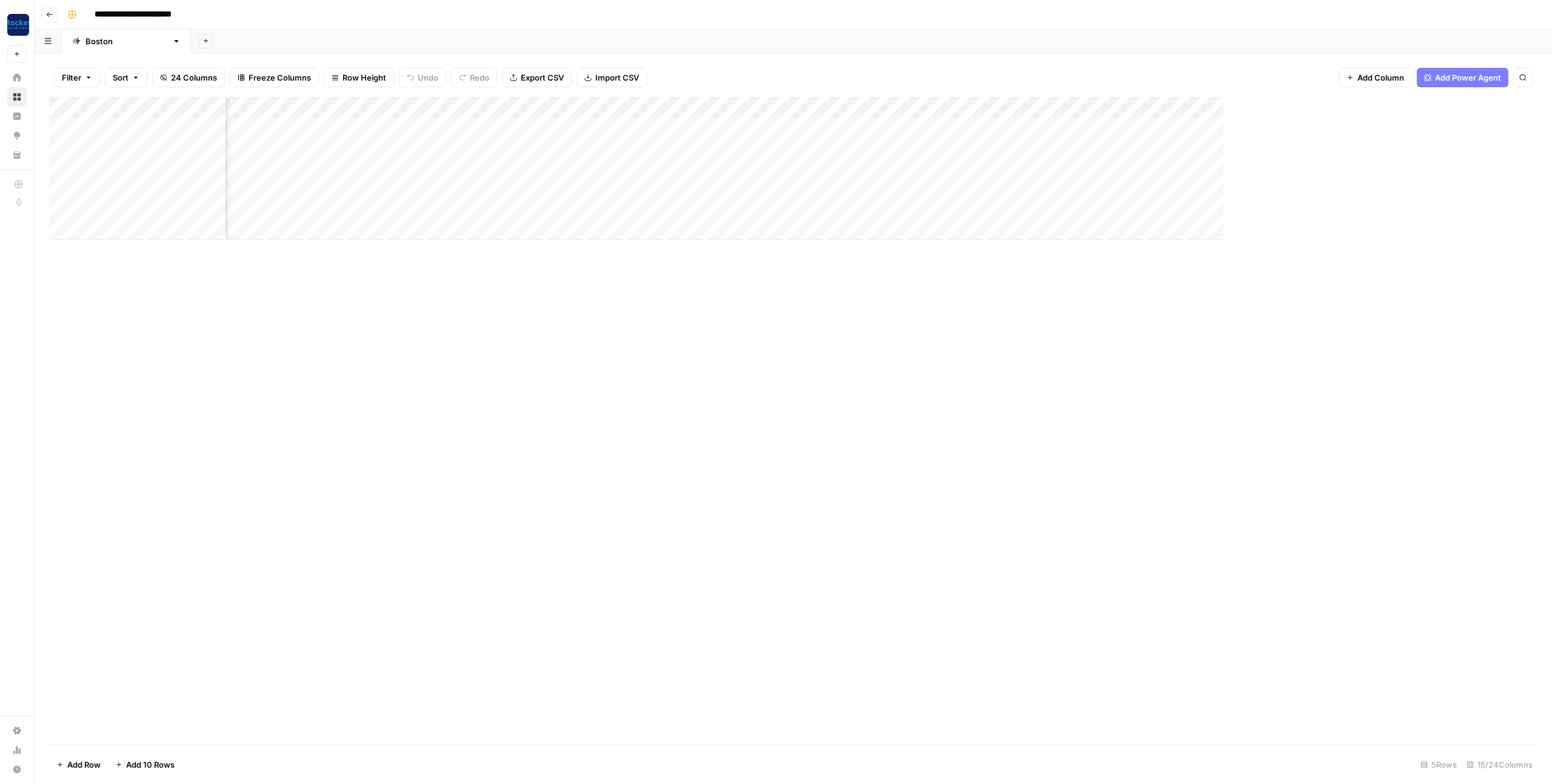
scroll to position [0, 191]
click at [1031, 148] on div "Add Column" at bounding box center [793, 169] width 1489 height 143
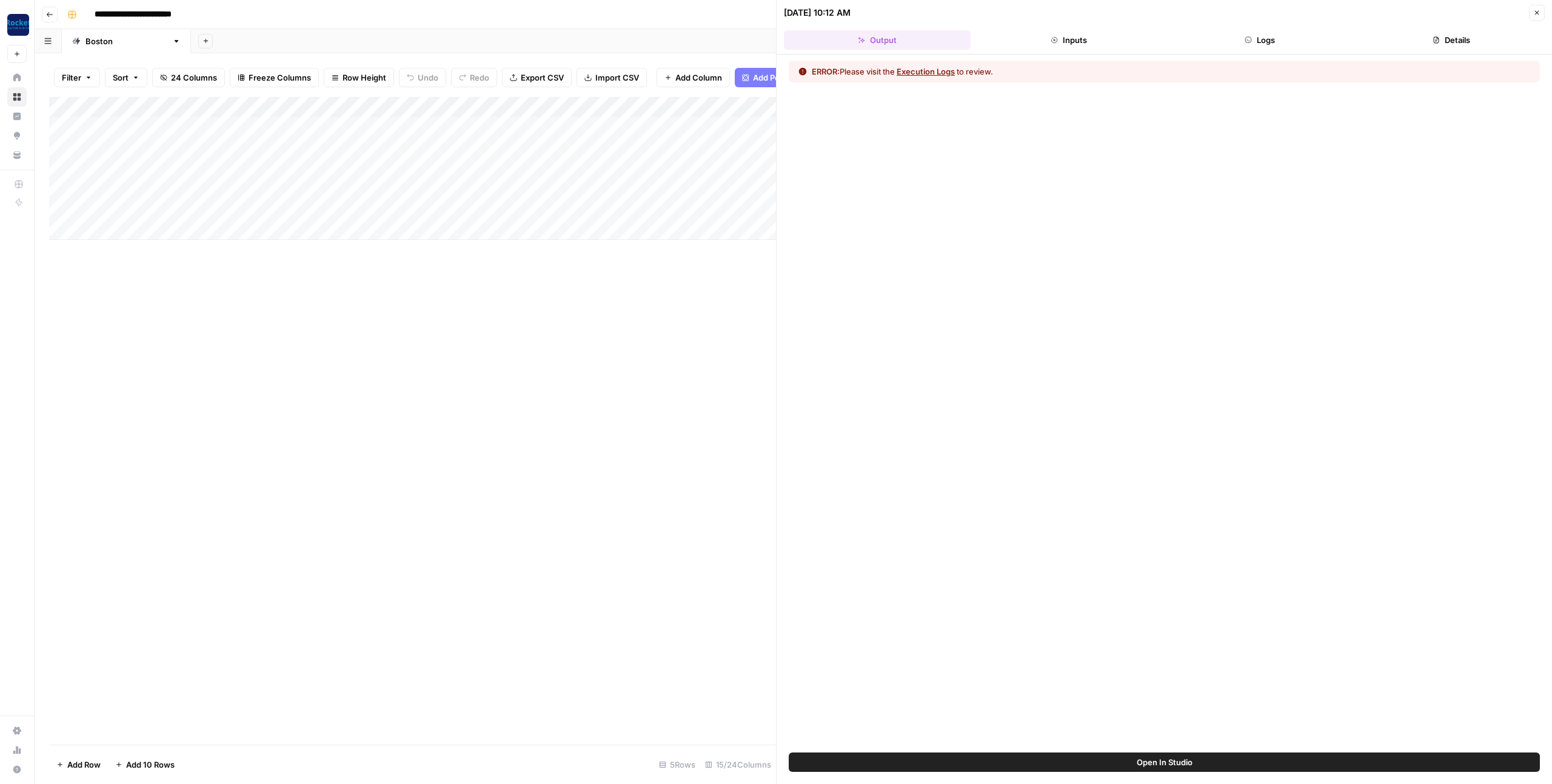
click at [1259, 35] on button "Logs" at bounding box center [1260, 40] width 186 height 20
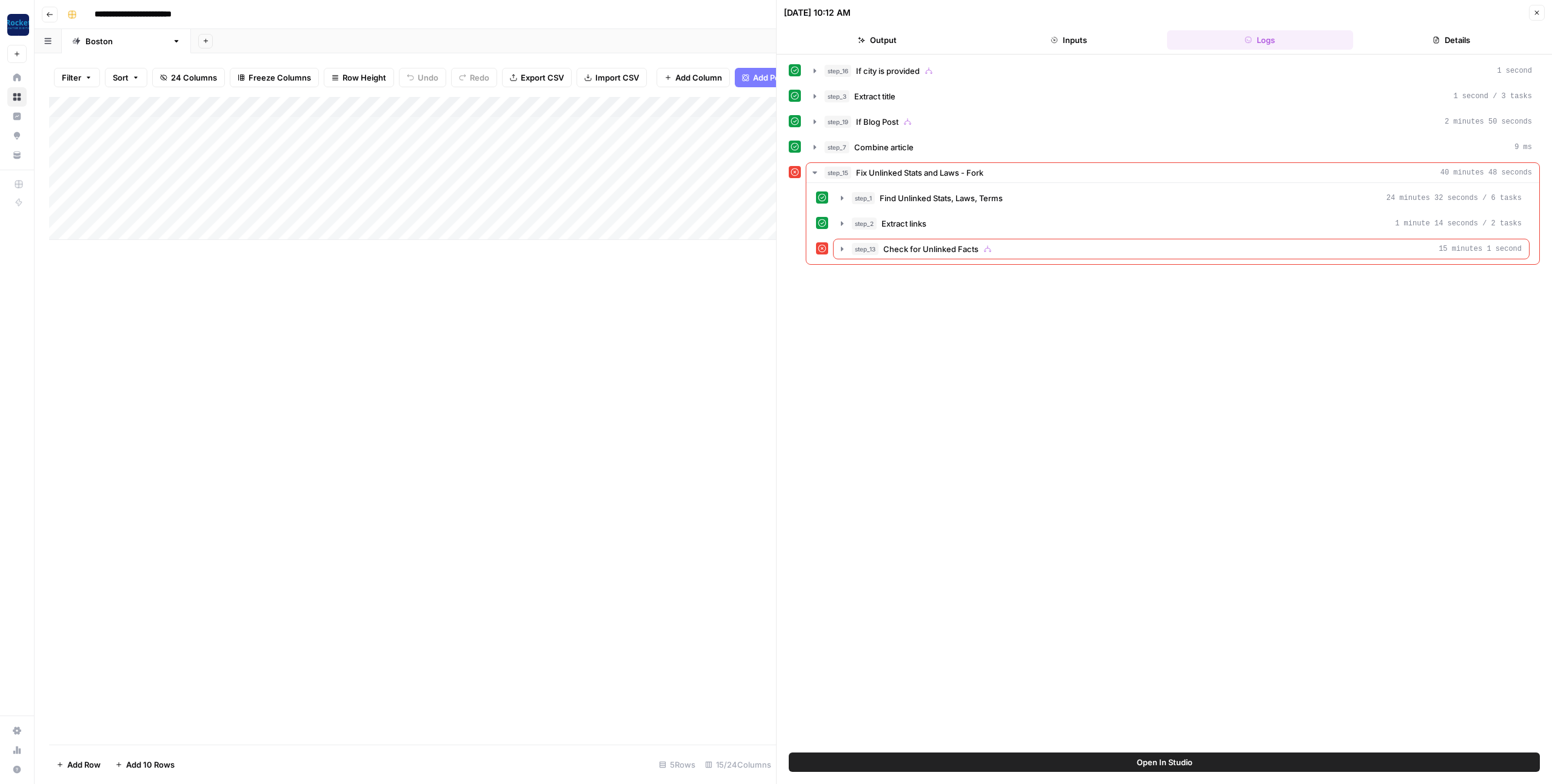
click at [1535, 15] on icon "button" at bounding box center [1536, 12] width 7 height 7
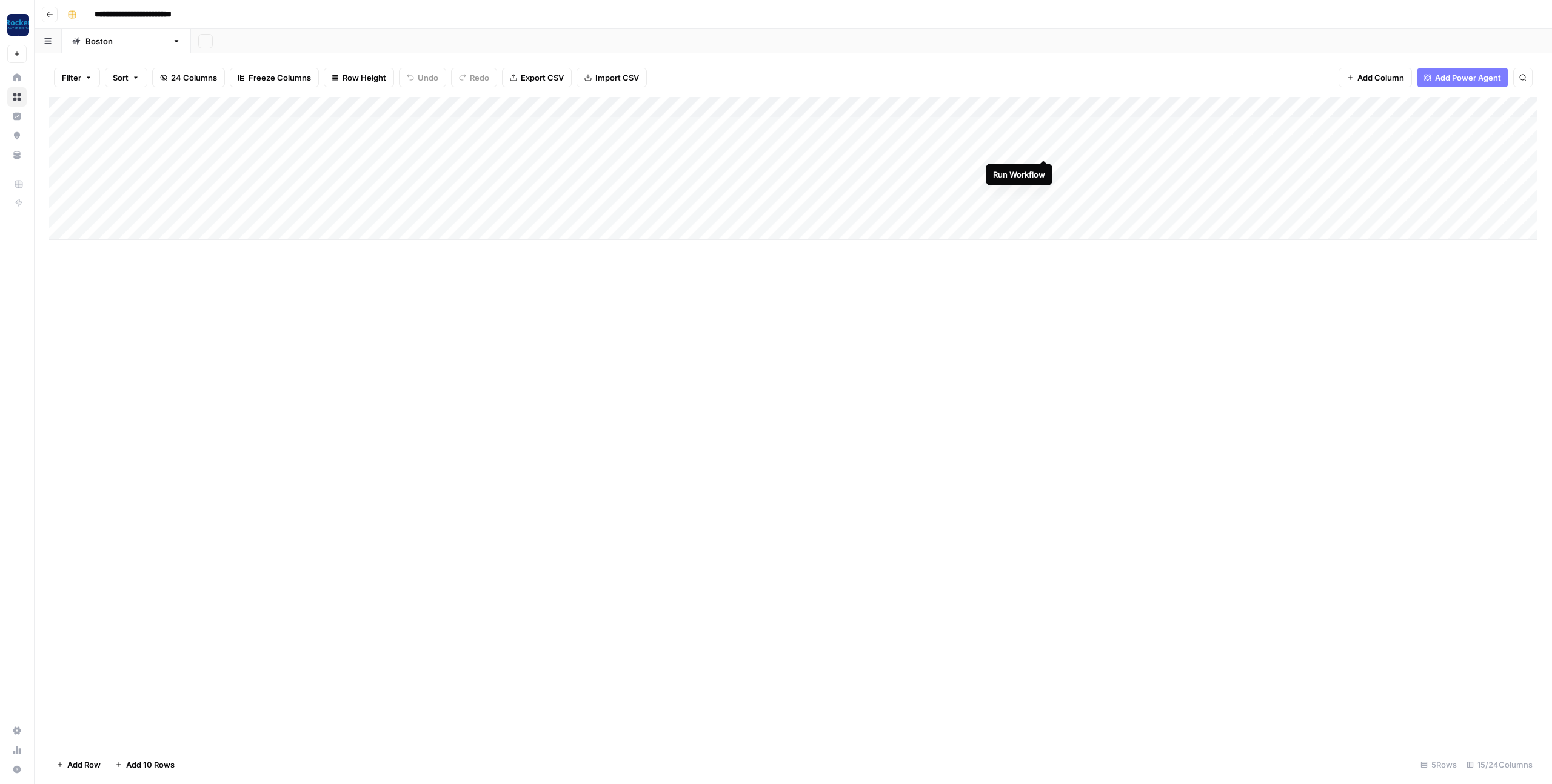
click at [1044, 147] on div "Add Column" at bounding box center [793, 169] width 1489 height 143
